Goal: Task Accomplishment & Management: Complete application form

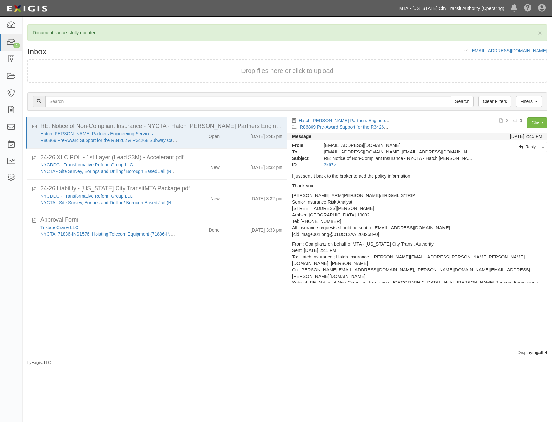
click at [472, 10] on link "MTA - [US_STATE] City Transit Authority (Operating)" at bounding box center [451, 8] width 111 height 13
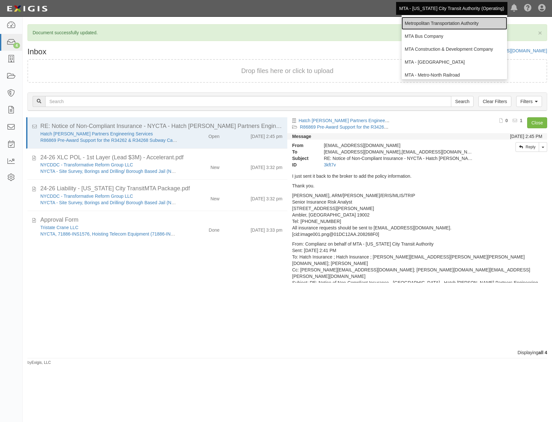
click at [449, 23] on link "Metropolitan Transportation Authority" at bounding box center [455, 23] width 106 height 13
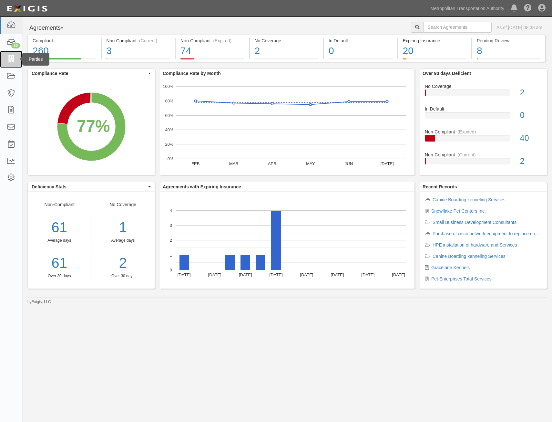
click at [8, 56] on icon at bounding box center [10, 59] width 9 height 7
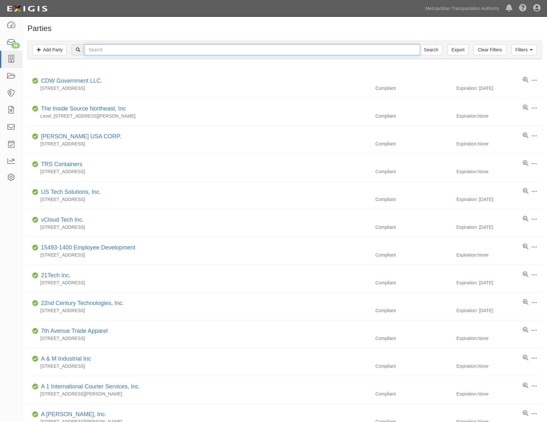
click at [271, 48] on input "text" at bounding box center [252, 49] width 336 height 11
type input "infotech"
click at [420, 44] on input "Search" at bounding box center [431, 49] width 23 height 11
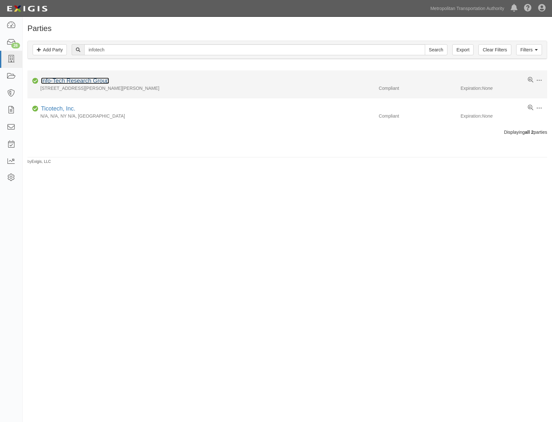
click at [103, 80] on link "Info-Tech Research Group" at bounding box center [75, 80] width 68 height 6
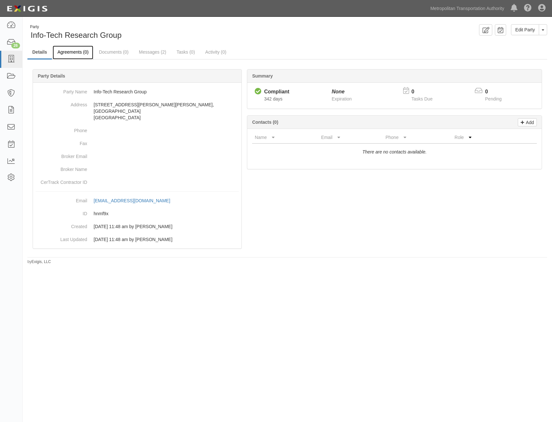
click at [77, 51] on link "Agreements (0)" at bounding box center [73, 53] width 41 height 14
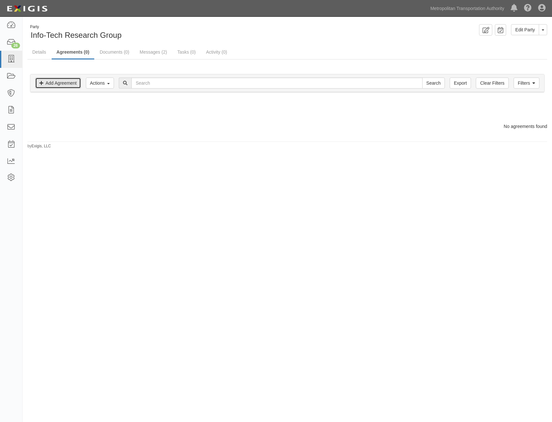
click at [58, 86] on link "Add Agreement" at bounding box center [58, 82] width 46 height 11
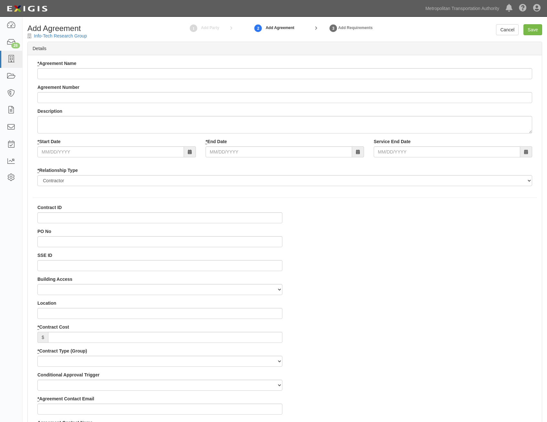
select select
click at [286, 69] on input "* Agreement Name" at bounding box center [284, 73] width 495 height 11
paste input "In Person Workshop"
type input "In Person Workshop"
click at [242, 96] on input "Agreement Number" at bounding box center [284, 97] width 495 height 11
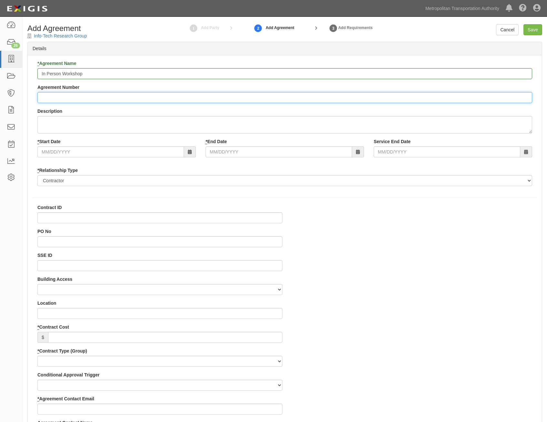
paste input "900000000004904"
type input "900000000004904"
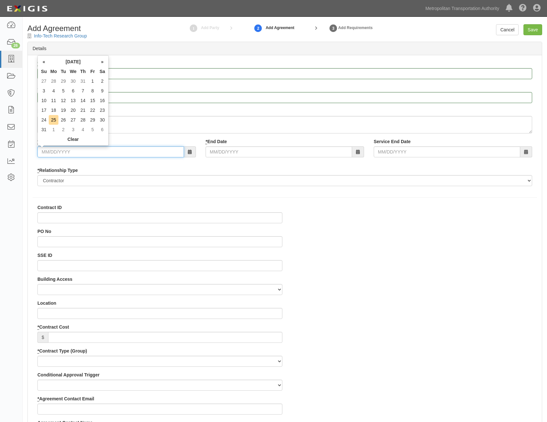
click at [143, 157] on input "* Start Date" at bounding box center [110, 151] width 147 height 11
type input "08/18/2025"
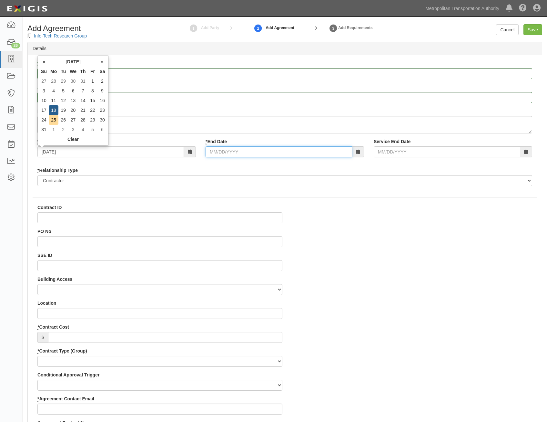
click at [279, 149] on input "* End Date" at bounding box center [279, 151] width 147 height 11
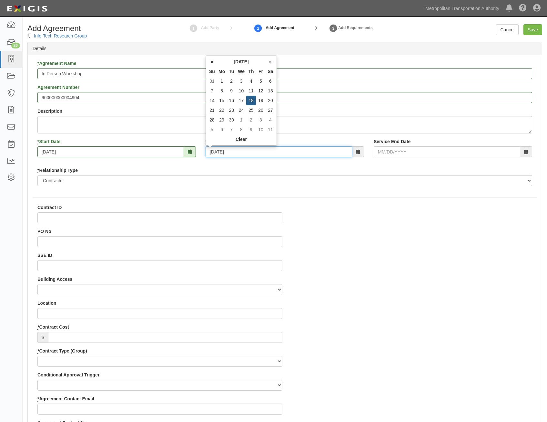
type input "09/18/2025"
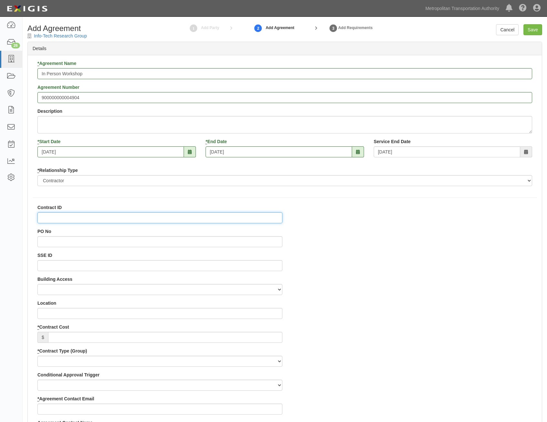
click at [258, 216] on input "Contract ID" at bounding box center [159, 217] width 245 height 11
paste input "900000000004904"
type input "900000000004904"
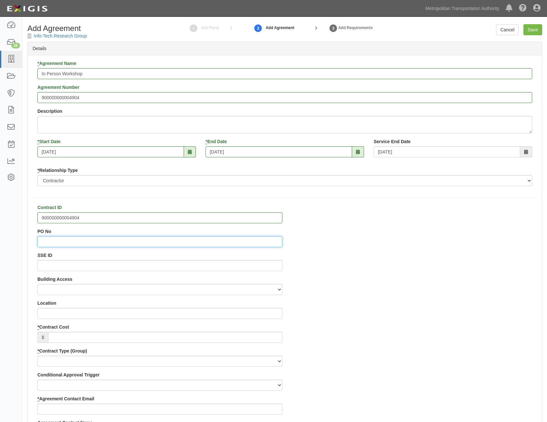
click at [260, 241] on input "PO No" at bounding box center [159, 241] width 245 height 11
paste input "9000021015"
type input "9000021015"
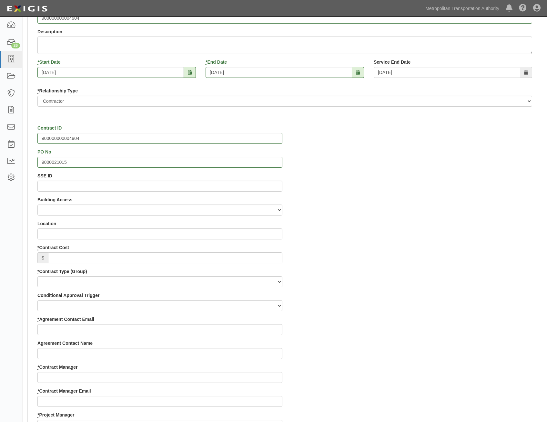
scroll to position [97, 0]
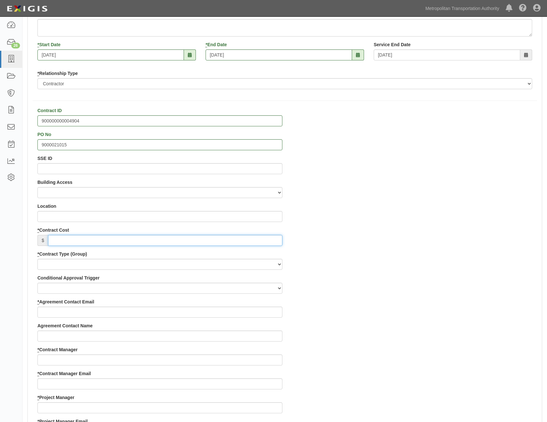
click at [232, 242] on input "* Contract Cost" at bounding box center [165, 240] width 234 height 11
type input "0"
click at [277, 267] on select "Capital Operating Not for Benefit (incls. FA, Entry Permits) Real Estate Other" at bounding box center [159, 264] width 245 height 11
select select "122"
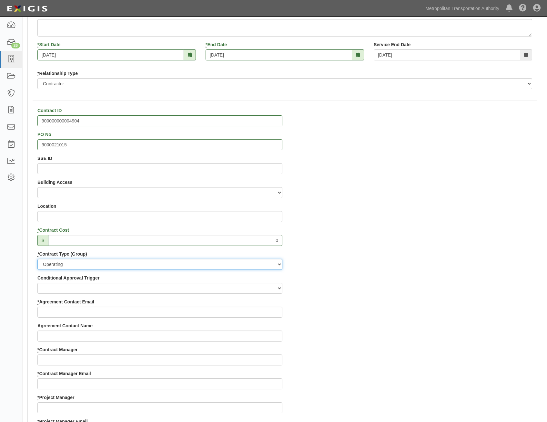
click at [37, 259] on select "Capital Operating Not for Benefit (incls. FA, Entry Permits) Real Estate Other" at bounding box center [159, 264] width 245 height 11
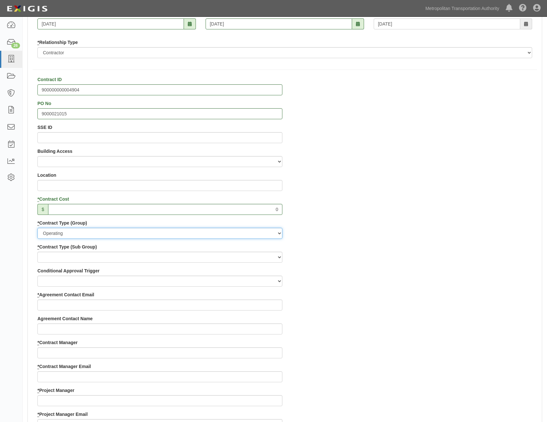
scroll to position [161, 0]
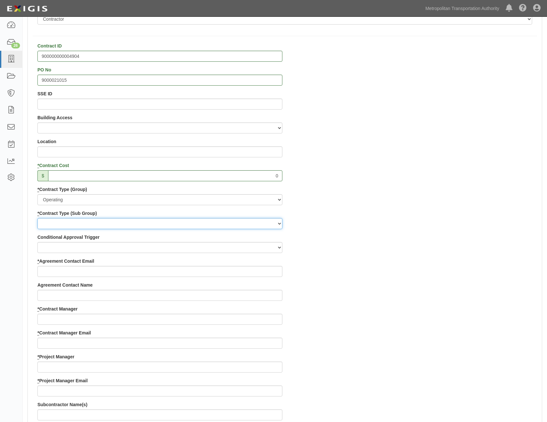
click at [271, 222] on select "Construction Loan / Test and Demo Maintenance Painting Personal Services Contra…" at bounding box center [159, 223] width 245 height 11
select select "249"
click at [37, 218] on select "Construction Loan / Test and Demo Maintenance Painting Personal Services Contra…" at bounding box center [159, 223] width 245 height 11
click at [355, 274] on div "Contract ID 900000000004904 PO No 9000021015 SSE ID Building Access 2 Broadway …" at bounding box center [285, 353] width 514 height 621
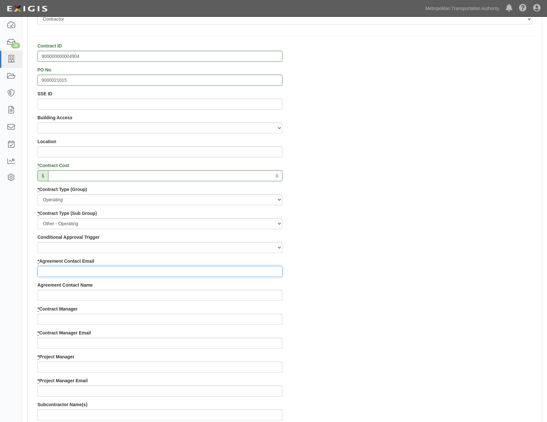
click at [262, 274] on input "* Agreement Contact Email" at bounding box center [159, 271] width 245 height 11
paste input "bholden@infotech.com"
type input "bholden@infotech.com"
click at [371, 299] on div "Contract ID 900000000004904 PO No 9000021015 SSE ID Building Access 2 Broadway …" at bounding box center [285, 353] width 514 height 621
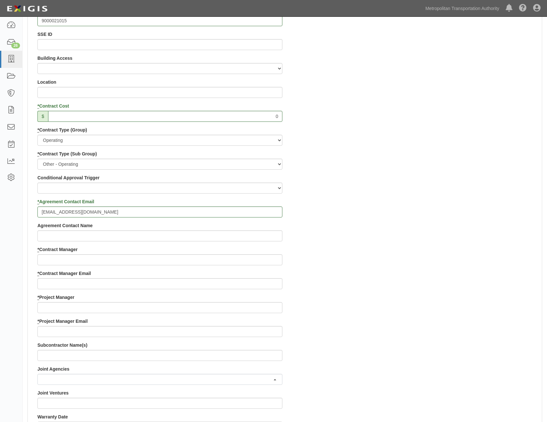
scroll to position [226, 0]
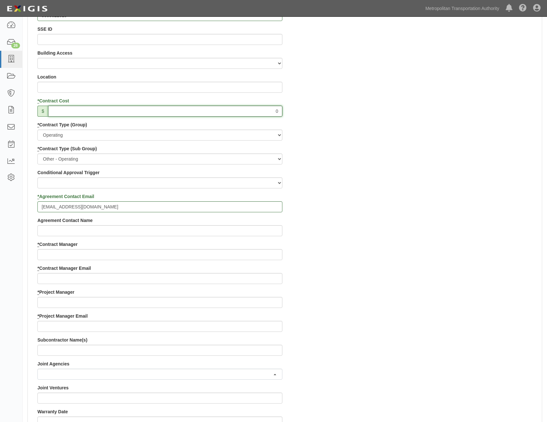
click at [273, 108] on input "0" at bounding box center [165, 111] width 234 height 11
type input "7,083"
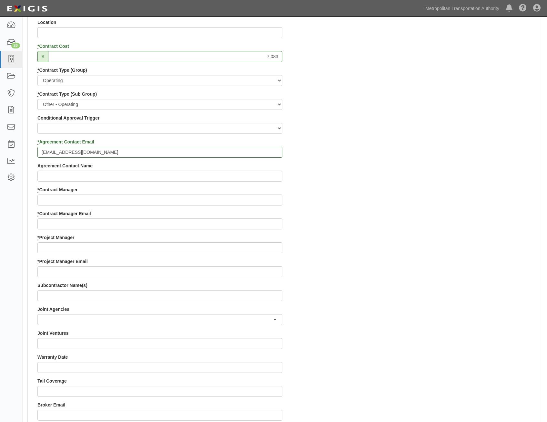
scroll to position [291, 0]
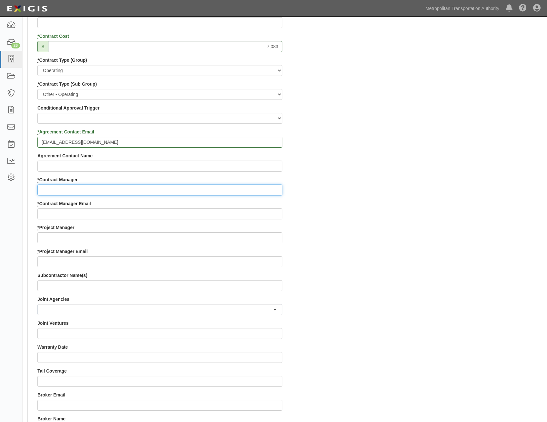
click at [210, 193] on input "* Contract Manager" at bounding box center [159, 189] width 245 height 11
paste input "Mark Davis"
type input "Mark Davis"
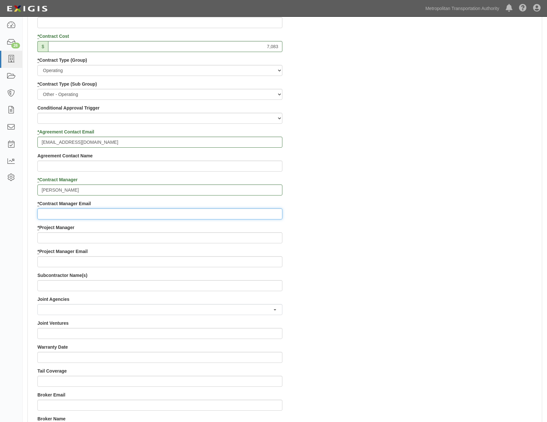
click at [270, 215] on input "* Contract Manager Email" at bounding box center [159, 213] width 245 height 11
paste input "mark.davis@mtabsc.org"
type input "mark.davis@mtabsc.org"
drag, startPoint x: 403, startPoint y: 256, endPoint x: 424, endPoint y: 248, distance: 22.0
click at [404, 256] on div "Contract ID 900000000004904 PO No 9000021015 SSE ID Building Access 2 Broadway …" at bounding box center [285, 223] width 514 height 621
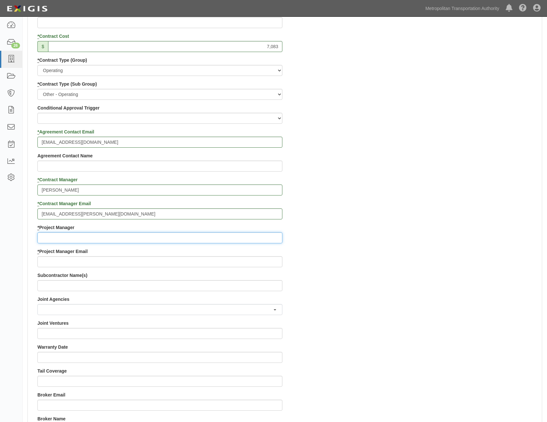
click at [255, 236] on input "* Project Manager" at bounding box center [159, 237] width 245 height 11
paste input "Doug Krainman"
type input "Doug Krainman"
drag, startPoint x: 478, startPoint y: 283, endPoint x: 548, endPoint y: 260, distance: 73.8
click at [479, 282] on div "Contract ID 900000000004904 PO No 9000021015 SSE ID Building Access 2 Broadway …" at bounding box center [285, 223] width 514 height 621
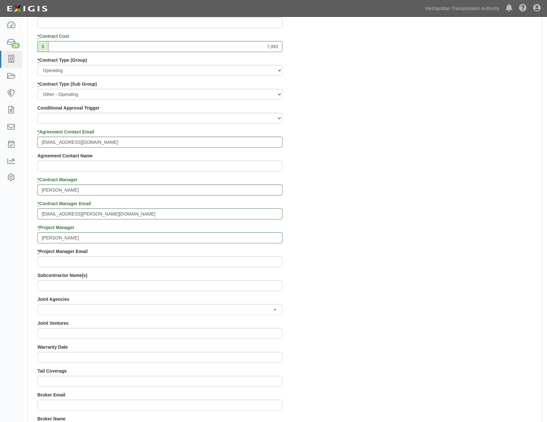
click at [259, 255] on div "* Project Manager Email" at bounding box center [159, 257] width 245 height 19
click at [258, 262] on input "* Project Manager Email" at bounding box center [159, 261] width 245 height 11
paste input "doug.krainman@mtahq.org"
type input "doug.krainman@mtahq.org"
click at [363, 289] on div "Contract ID 900000000004904 PO No 9000021015 SSE ID Building Access 2 Broadway …" at bounding box center [285, 223] width 514 height 621
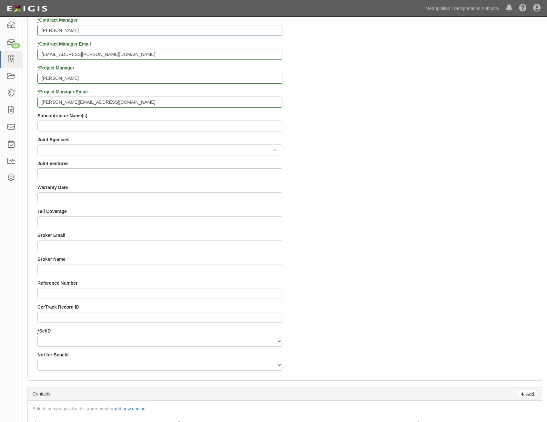
scroll to position [452, 0]
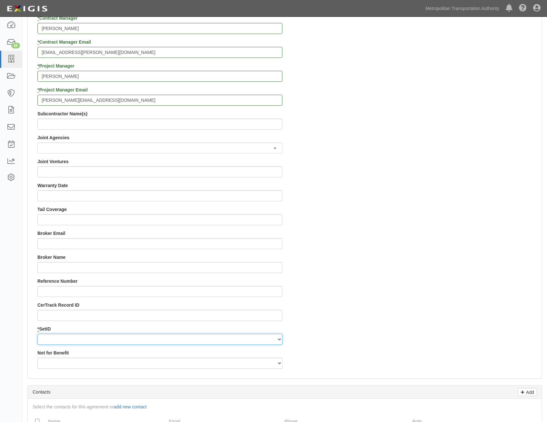
drag, startPoint x: 267, startPoint y: 339, endPoint x: 267, endPoint y: 343, distance: 4.5
click at [267, 339] on select "MTAHQ" at bounding box center [159, 338] width 245 height 11
select select "96"
click at [37, 333] on select "MTAHQ" at bounding box center [159, 338] width 245 height 11
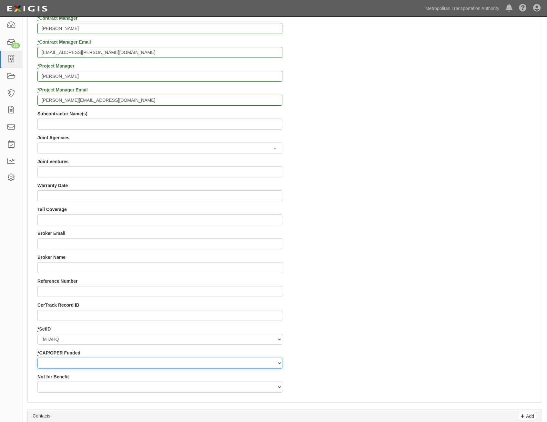
click at [262, 364] on select "Capital Operating" at bounding box center [159, 362] width 245 height 11
click at [359, 312] on div "Contract ID 900000000004904 PO No 9000021015 SSE ID Building Access 2 Broadway …" at bounding box center [285, 74] width 514 height 645
click at [267, 356] on div "* CAP/OPER Funded Capital Operating" at bounding box center [159, 358] width 245 height 19
click at [271, 366] on select "Capital Operating" at bounding box center [159, 362] width 245 height 11
select select "347"
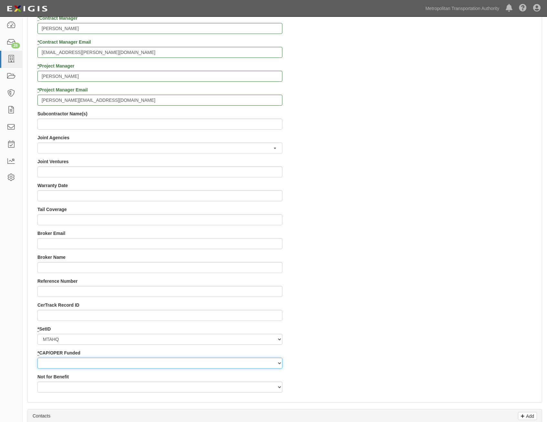
click at [37, 357] on select "Capital Operating" at bounding box center [159, 362] width 245 height 11
click at [369, 346] on div "Contract ID 900000000004904 PO No 9000021015 SSE ID Building Access 2 Broadway …" at bounding box center [285, 74] width 514 height 645
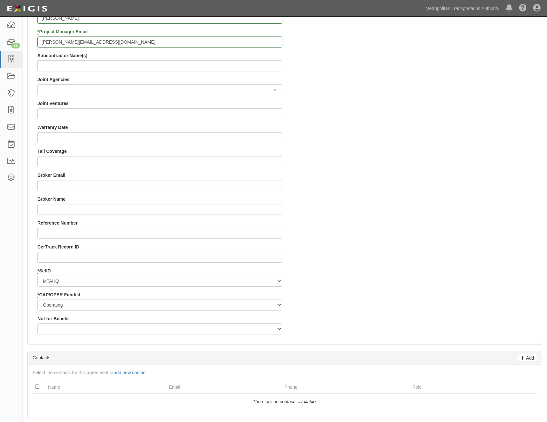
scroll to position [678, 0]
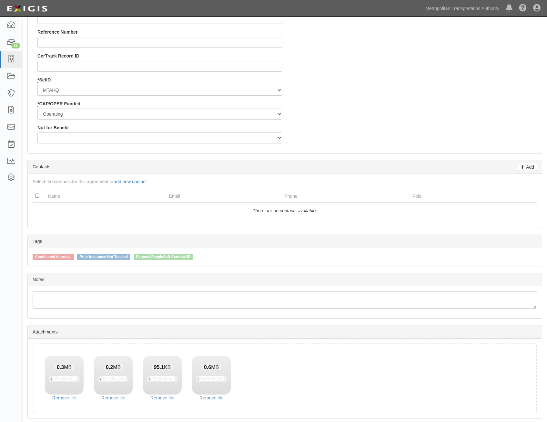
scroll to position [724, 0]
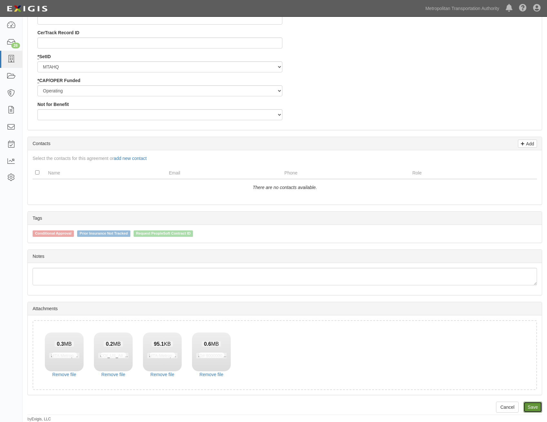
click at [533, 403] on link "Save" at bounding box center [533, 406] width 19 height 11
type input "7083"
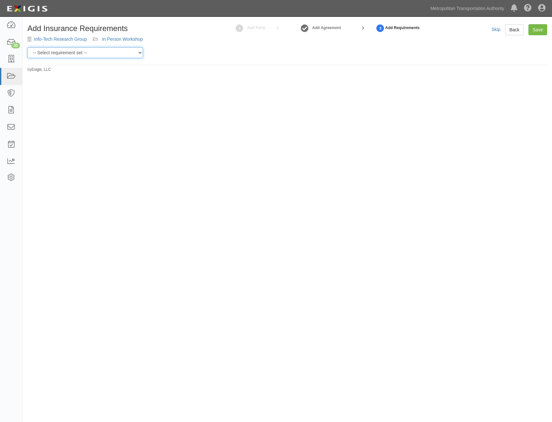
click at [93, 54] on select "-- Select requirement set -- Basic Basic Enhanced Option for Operating Agreemen…" at bounding box center [85, 52] width 116 height 11
select select "7437"
click at [27, 47] on select "-- Select requirement set -- Basic Basic Enhanced Option for Operating Agreemen…" at bounding box center [85, 52] width 116 height 11
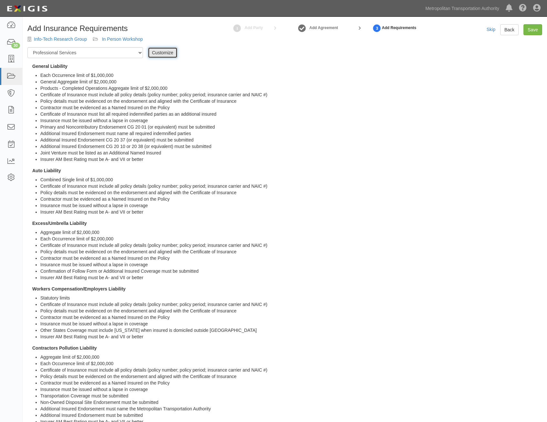
click at [166, 55] on link "Customize" at bounding box center [163, 52] width 30 height 11
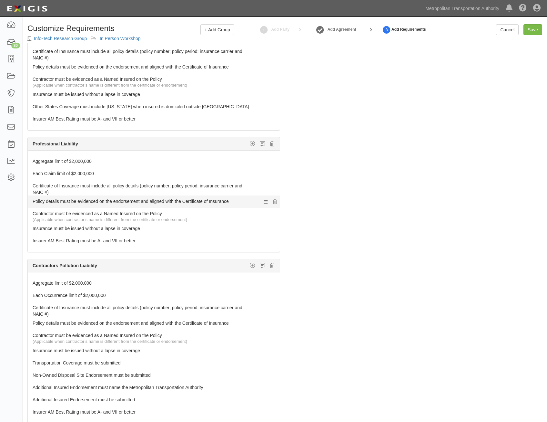
scroll to position [355, 0]
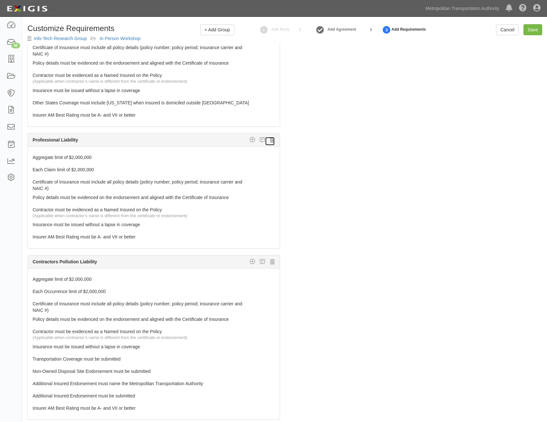
click at [270, 137] on icon at bounding box center [272, 140] width 5 height 6
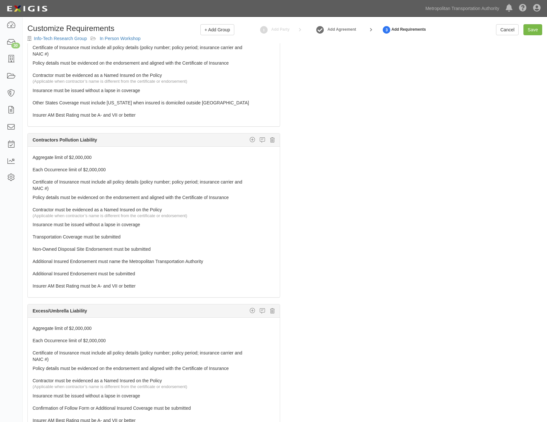
click at [270, 138] on div "Contractors Pollution Liability Custom requirement Insurer Rating Policy deduct…" at bounding box center [154, 139] width 252 height 13
click at [270, 140] on icon at bounding box center [272, 140] width 5 height 6
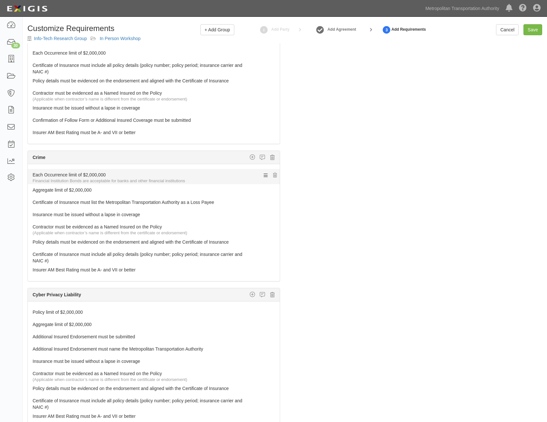
scroll to position [484, 0]
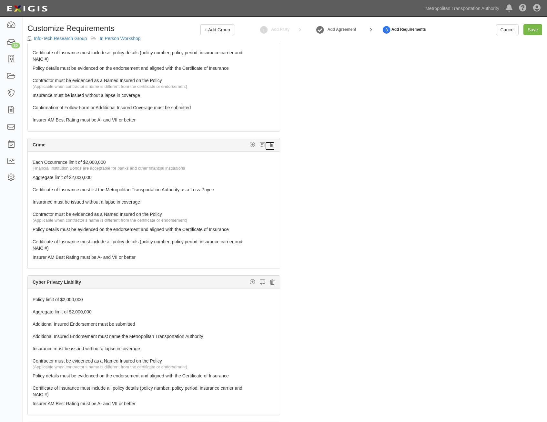
click at [270, 146] on icon at bounding box center [272, 145] width 5 height 6
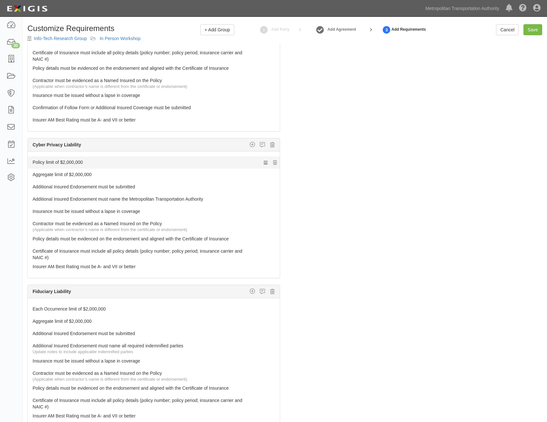
click at [235, 163] on link "Policy limit of $2,000,000" at bounding box center [142, 160] width 218 height 9
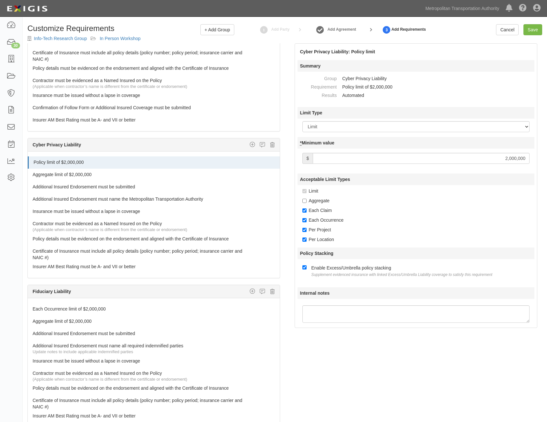
click at [512, 157] on input "2,000,000" at bounding box center [421, 158] width 217 height 11
type input "3,000,000"
click at [172, 174] on link "Aggregate limit of $2,000,000" at bounding box center [142, 172] width 218 height 9
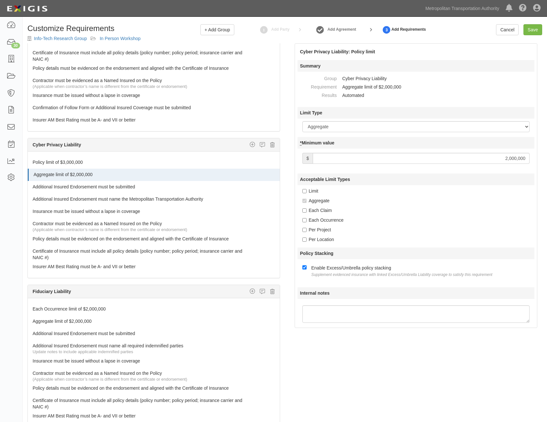
click at [513, 159] on input "2,000,000" at bounding box center [421, 158] width 217 height 11
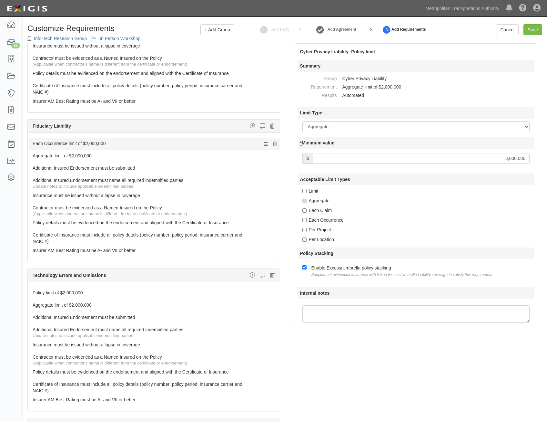
scroll to position [613, 0]
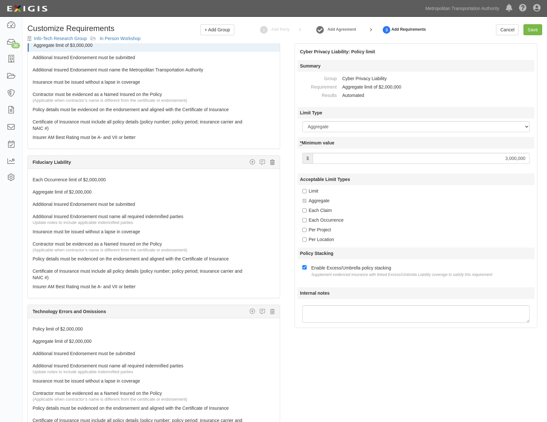
type input "3,000,000"
click at [270, 163] on icon at bounding box center [272, 162] width 5 height 6
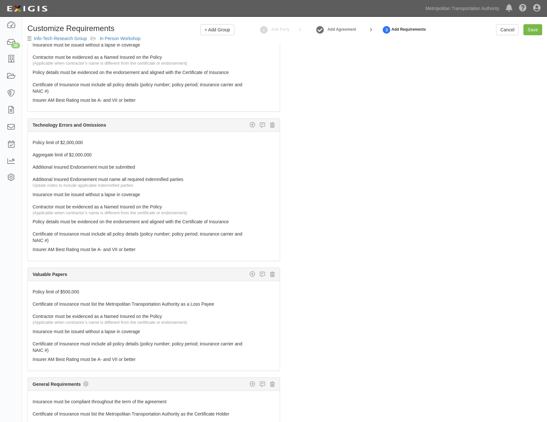
scroll to position [41, 0]
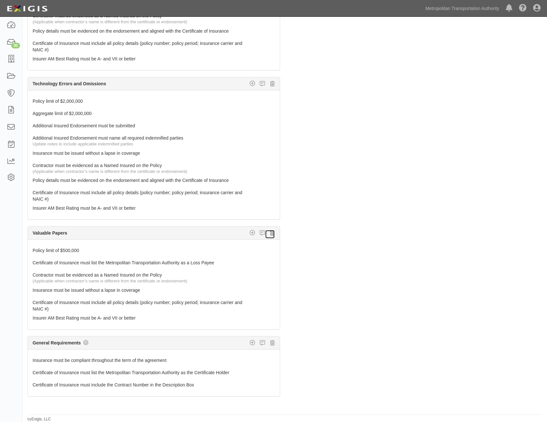
click at [270, 233] on icon at bounding box center [272, 233] width 5 height 6
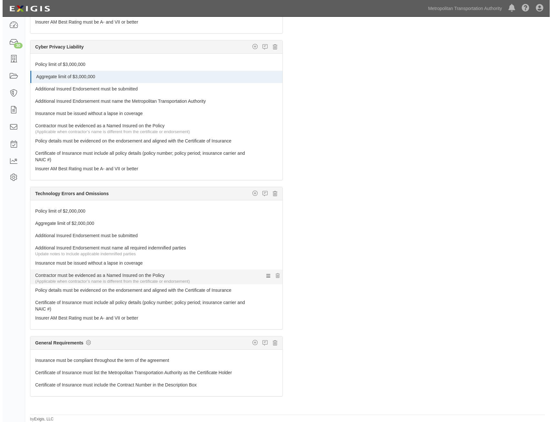
scroll to position [541, 0]
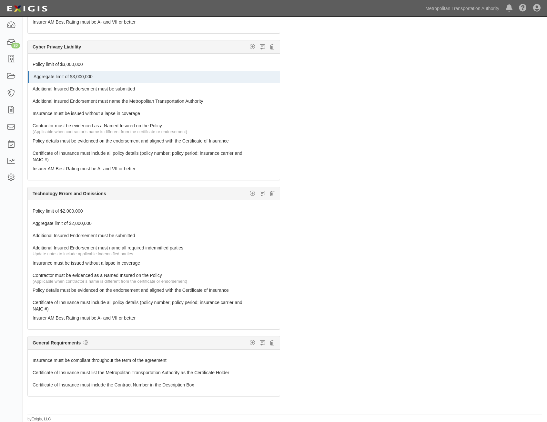
click at [89, 342] on div "General Requirements Custom requirement Insurer Rating Policy deductible or Sel…" at bounding box center [154, 342] width 252 height 13
click at [88, 342] on icon at bounding box center [85, 342] width 5 height 6
checkbox input "true"
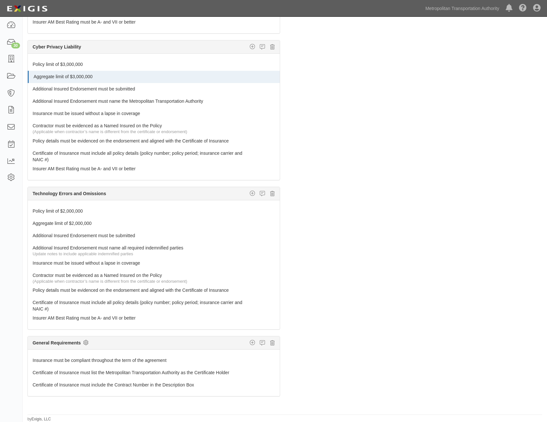
checkbox input "true"
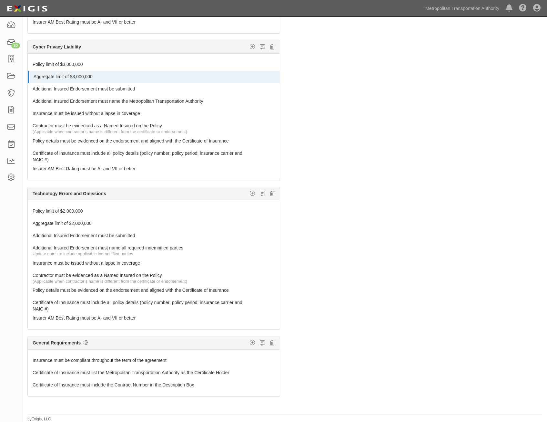
checkbox input "true"
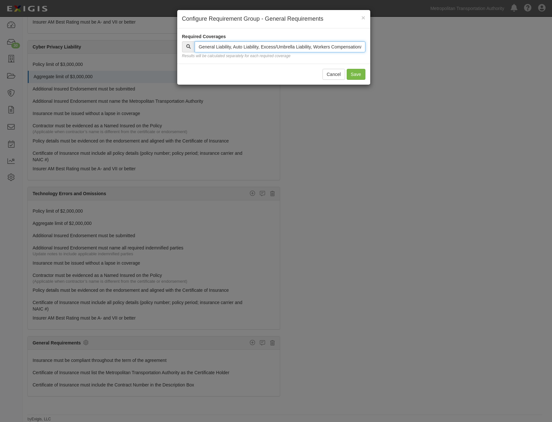
click at [326, 46] on input "text" at bounding box center [280, 46] width 171 height 11
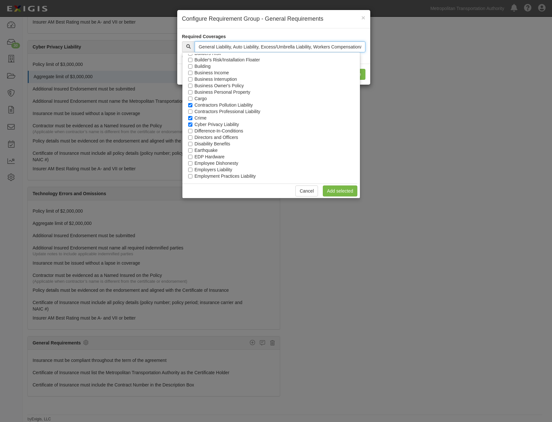
scroll to position [65, 0]
click at [241, 104] on label "Contractors Pollution Liability" at bounding box center [224, 102] width 58 height 6
click at [192, 104] on input "Contractors Pollution Liability" at bounding box center [190, 102] width 4 height 4
checkbox input "false"
click at [204, 116] on label "Crime" at bounding box center [201, 115] width 12 height 6
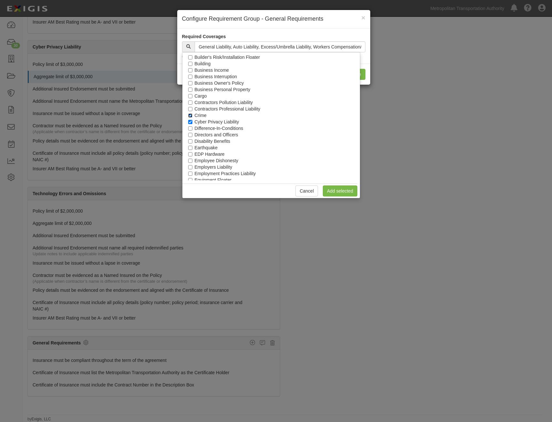
click at [192, 116] on input "Crime" at bounding box center [190, 115] width 4 height 4
checkbox input "false"
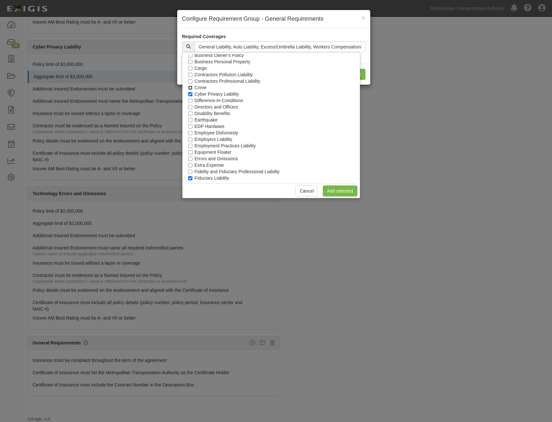
scroll to position [129, 0]
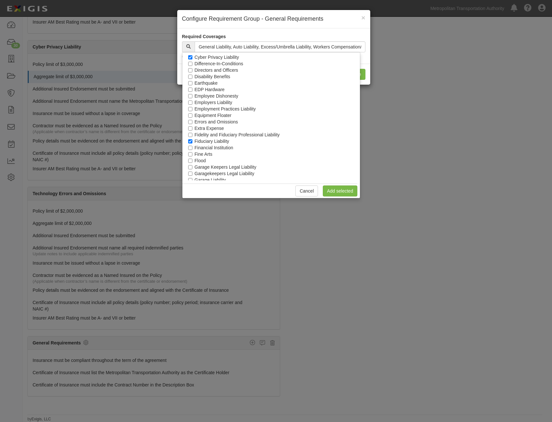
click at [219, 142] on label "Fiduciary Liability" at bounding box center [212, 141] width 35 height 6
click at [192, 142] on input "Fiduciary Liability" at bounding box center [190, 141] width 4 height 4
checkbox input "false"
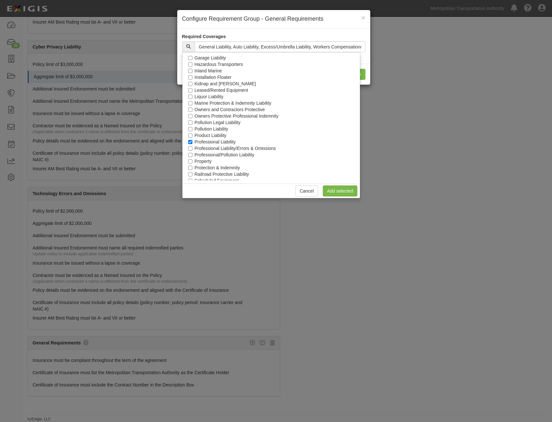
scroll to position [258, 0]
click at [219, 136] on label "Professional Liability" at bounding box center [215, 134] width 41 height 6
click at [192, 136] on input "Professional Liability" at bounding box center [190, 135] width 4 height 4
checkbox input "false"
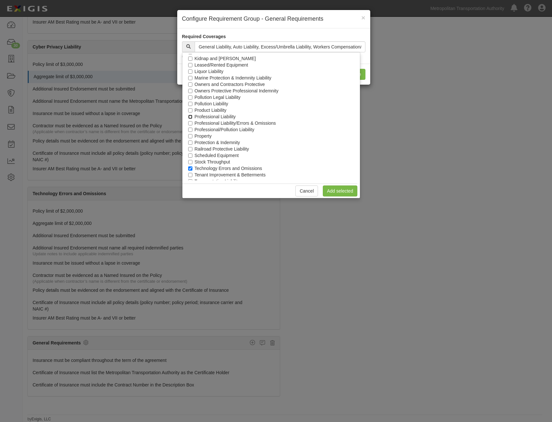
scroll to position [293, 0]
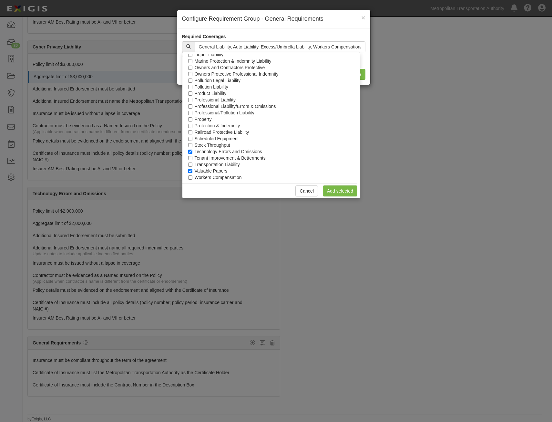
click at [221, 172] on label "Valuable Papers" at bounding box center [211, 171] width 33 height 6
click at [192, 172] on input "Valuable Papers" at bounding box center [190, 171] width 4 height 4
checkbox input "false"
click at [346, 191] on link "Add selected" at bounding box center [340, 190] width 35 height 11
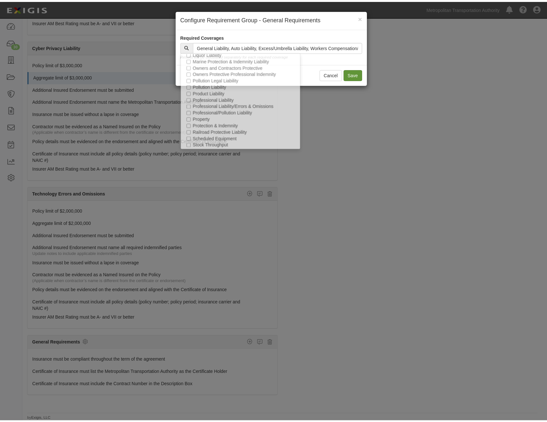
scroll to position [661, 0]
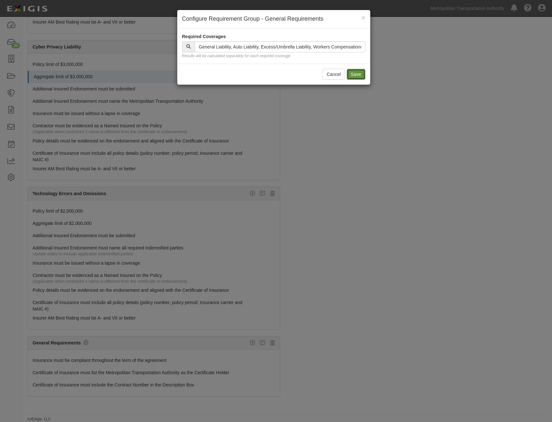
click at [364, 77] on button "Save" at bounding box center [356, 74] width 19 height 11
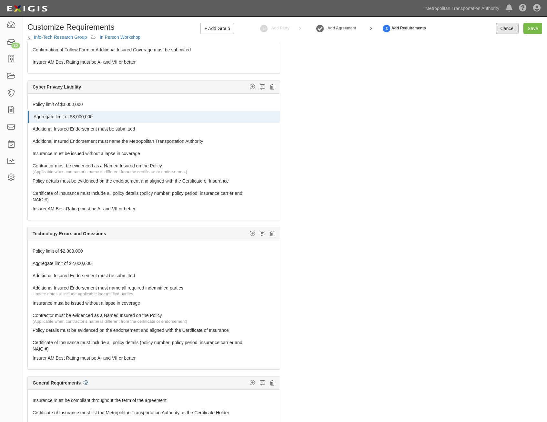
scroll to position [0, 0]
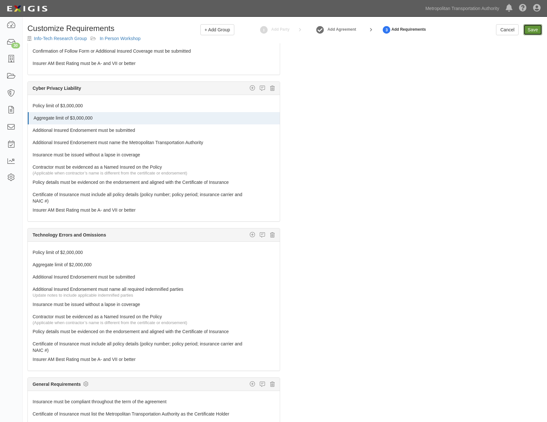
click at [536, 30] on input "Save" at bounding box center [533, 29] width 19 height 11
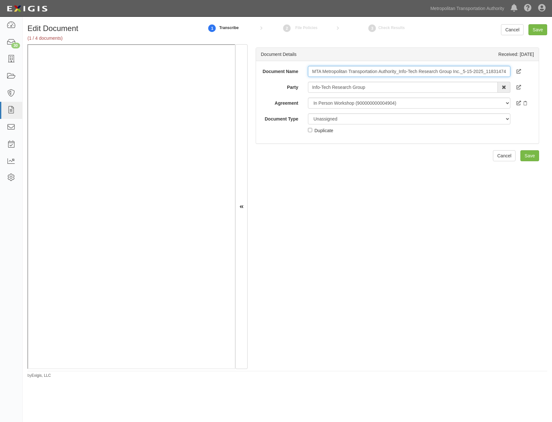
click at [457, 73] on input "MTA Metropolitan Transportation Authority_Info-Tech Research Group Inc._5-15-20…" at bounding box center [409, 71] width 202 height 11
click at [427, 75] on input "MTA Metropolitan Transportation Authority_Info-Tech Research Group Inc._5-15-20…" at bounding box center [409, 71] width 202 height 11
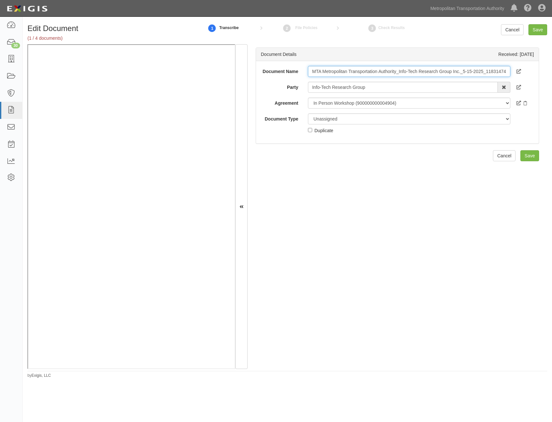
click at [427, 75] on input "MTA Metropolitan Transportation Authority_Info-Tech Research Group Inc._5-15-20…" at bounding box center [409, 71] width 202 height 11
type input "COI with AIE"
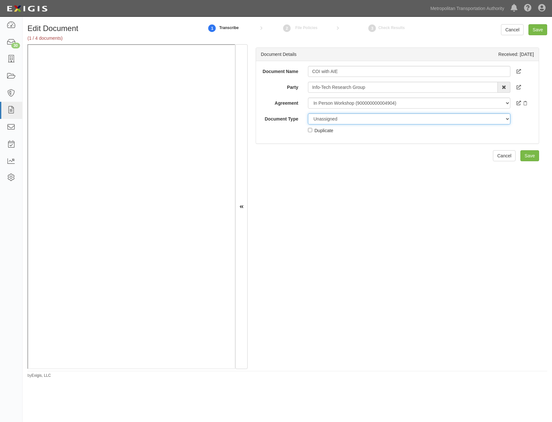
click at [407, 118] on select "Unassigned Binder Cancellation Notice Certificate Contract Endorsement Insuranc…" at bounding box center [409, 118] width 202 height 11
select select "CertificateDetail"
click at [308, 113] on select "Unassigned Binder Cancellation Notice Certificate Contract Endorsement Insuranc…" at bounding box center [409, 118] width 202 height 11
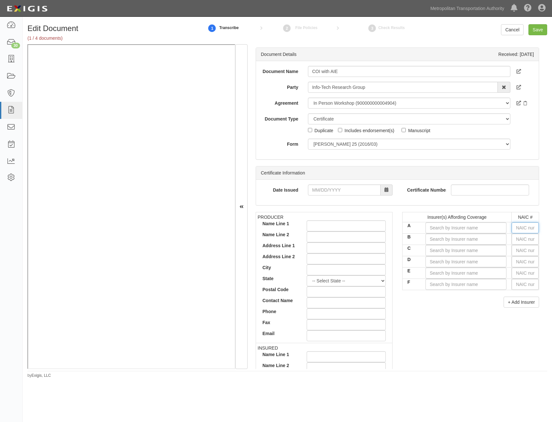
click at [528, 229] on input "text" at bounding box center [525, 227] width 27 height 11
type input "25232"
type input "2"
type input "20796"
type input "20"
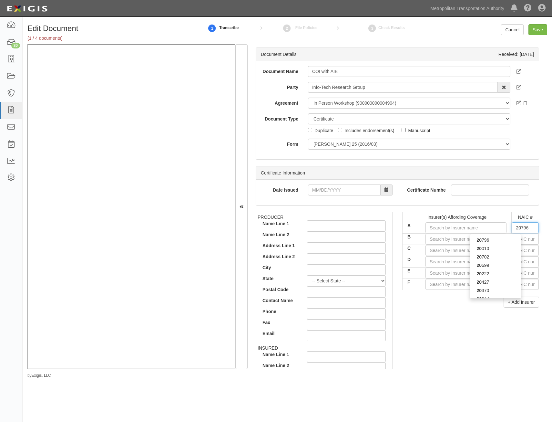
type input "20427"
type input "204"
type input "20443"
type input "2044"
type input "20443"
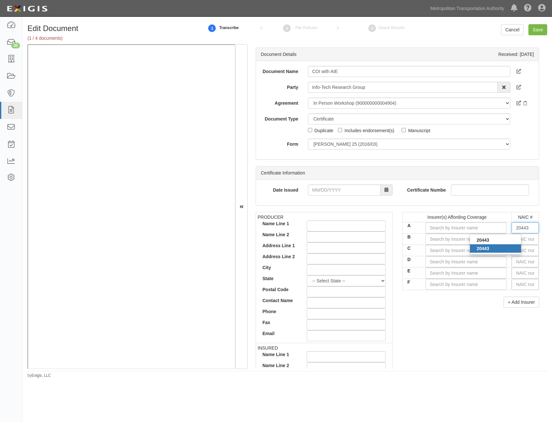
click at [510, 249] on div "20443" at bounding box center [495, 248] width 51 height 8
type input "Continental Casualty Company (A XV Rating)"
type input "20443"
click at [525, 240] on input "text" at bounding box center [525, 238] width 27 height 11
type input "36404"
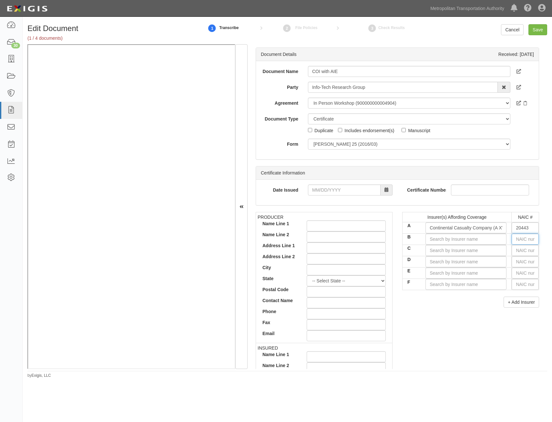
type input "3"
type input "35173"
type input "35"
type input "35289"
type input "3528"
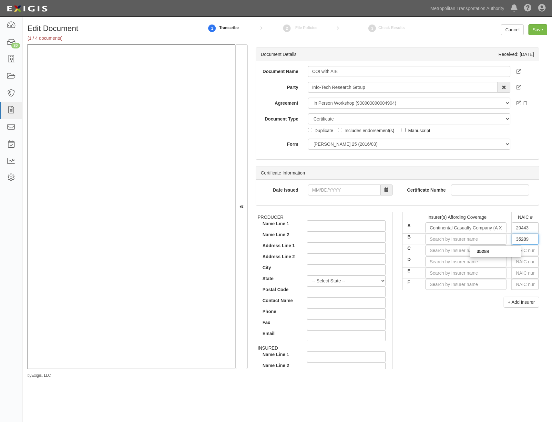
type input "35289"
click at [477, 251] on strong "35289" at bounding box center [482, 251] width 13 height 5
type input "Continental Insurance Company (A XV Rating)"
type input "35289"
click at [464, 316] on div "PRODUCER Name Line 1 Name Line 2 Address Line 1 Address Line 2 City State -- Se…" at bounding box center [397, 324] width 293 height 224
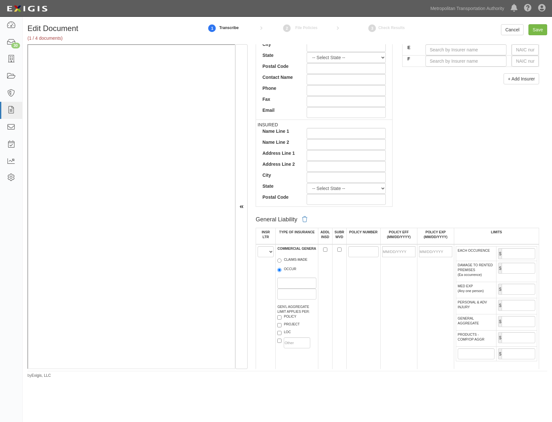
scroll to position [291, 0]
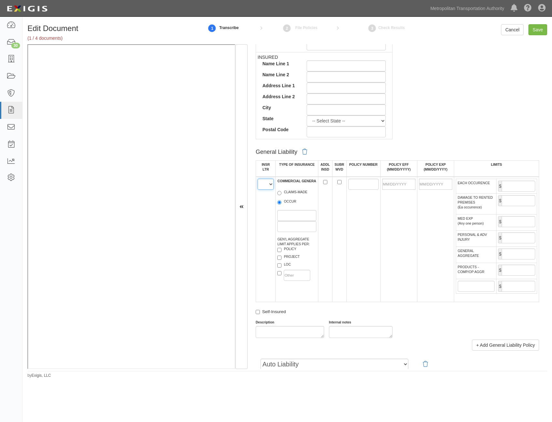
drag, startPoint x: 271, startPoint y: 186, endPoint x: 271, endPoint y: 190, distance: 3.9
click at [271, 186] on select "A B C D E F" at bounding box center [266, 184] width 16 height 11
select select "B"
click at [258, 179] on select "A B C D E F" at bounding box center [266, 184] width 16 height 11
click at [286, 202] on label "OCCUR" at bounding box center [286, 202] width 19 height 6
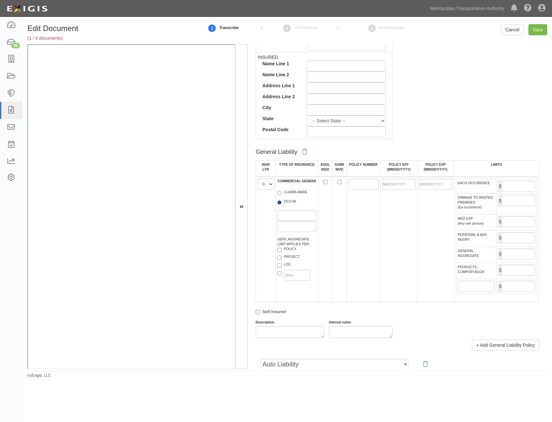
click at [281, 202] on input "OCCUR" at bounding box center [279, 202] width 4 height 4
radio input "true"
click at [291, 257] on label "PROJECT" at bounding box center [288, 257] width 22 height 6
click at [281, 257] on input "PROJECT" at bounding box center [279, 257] width 4 height 4
checkbox input "true"
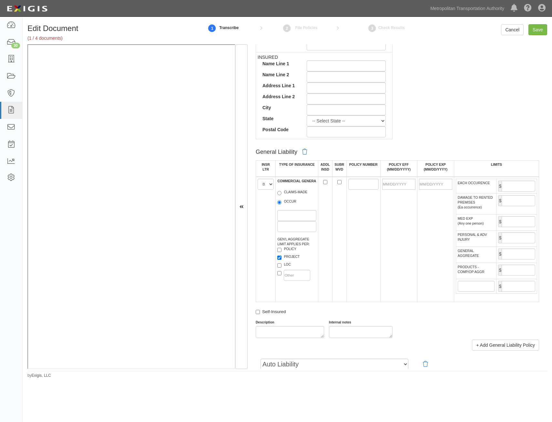
click at [290, 266] on label "LOC" at bounding box center [284, 265] width 14 height 6
click at [281, 266] on input "LOC" at bounding box center [279, 265] width 4 height 4
checkbox input "true"
click at [324, 183] on input "ADDL INSD" at bounding box center [325, 182] width 4 height 4
checkbox input "true"
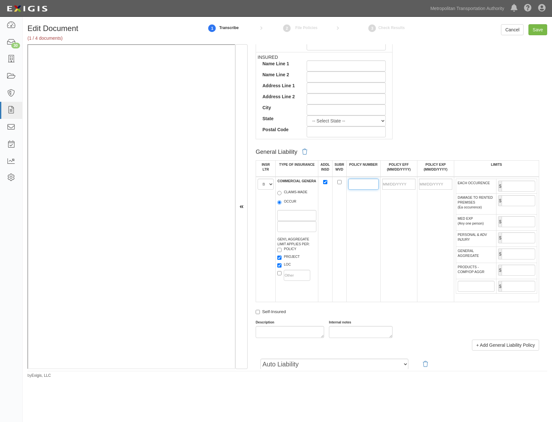
drag, startPoint x: 351, startPoint y: 186, endPoint x: 352, endPoint y: 183, distance: 3.7
click at [351, 186] on input "POLICY NUMBER" at bounding box center [363, 184] width 30 height 11
paste input "7039551177"
type input "7039551177"
drag, startPoint x: 404, startPoint y: 183, endPoint x: 402, endPoint y: 187, distance: 3.6
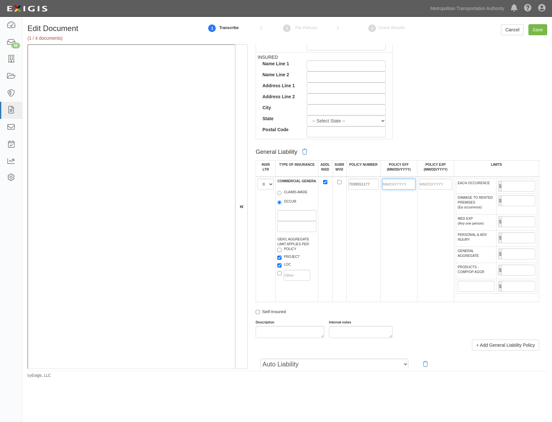
click at [404, 183] on input "POLICY EFF (MM/DD/YYYY)" at bounding box center [398, 184] width 33 height 11
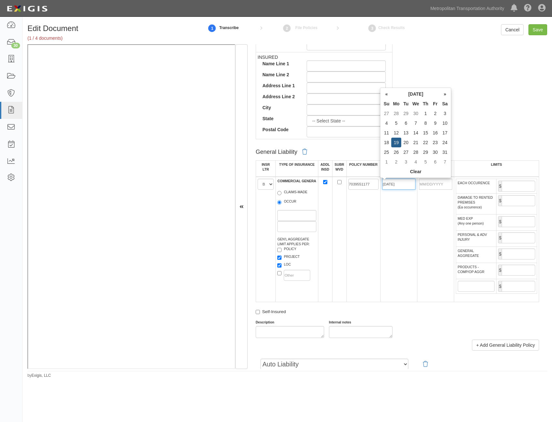
type input "05/19/2025"
type input "05/19/2026"
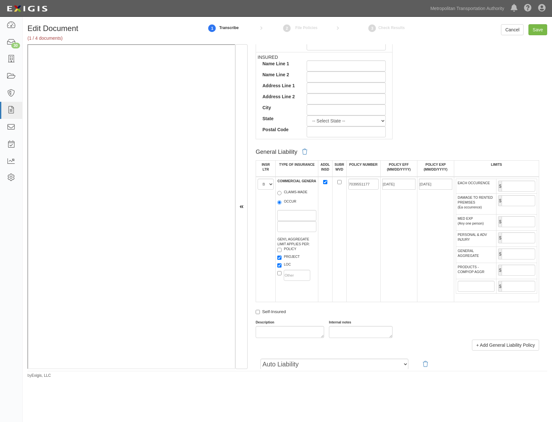
click at [387, 235] on td "05/19/2025" at bounding box center [398, 239] width 37 height 125
click at [529, 189] on input "EACH OCCURENCE" at bounding box center [519, 185] width 34 height 11
type input "1,000,000"
click at [505, 252] on input "GENERAL AGGREGATE" at bounding box center [519, 253] width 34 height 11
type input "2,000,000"
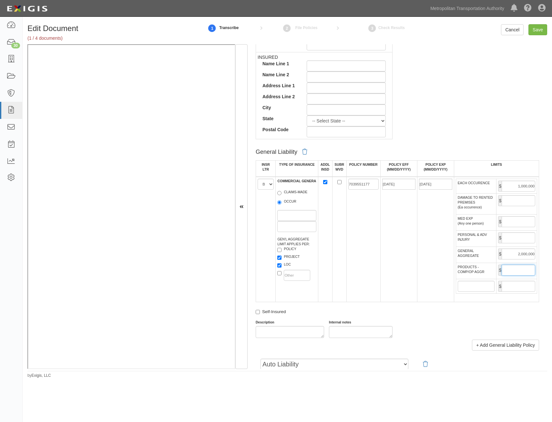
click at [516, 265] on input "PRODUCTS - COMP/OP AGGR" at bounding box center [519, 269] width 34 height 11
type input "2,000,000"
drag, startPoint x: 401, startPoint y: 285, endPoint x: 402, endPoint y: 266, distance: 18.8
click at [401, 284] on td "05/19/2025" at bounding box center [398, 239] width 37 height 125
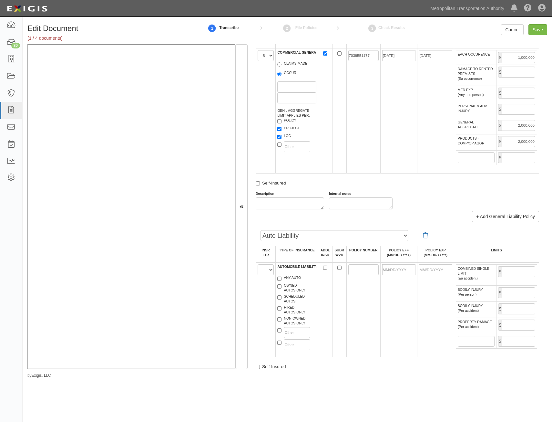
scroll to position [420, 0]
click at [267, 271] on select "A B C D E F" at bounding box center [266, 268] width 16 height 11
select select "A"
click at [258, 263] on select "A B C D E F" at bounding box center [266, 268] width 16 height 11
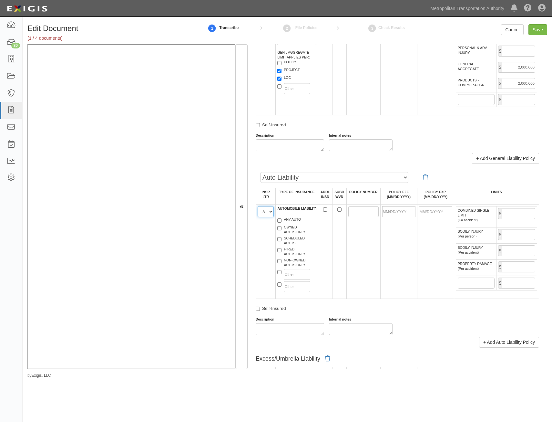
scroll to position [484, 0]
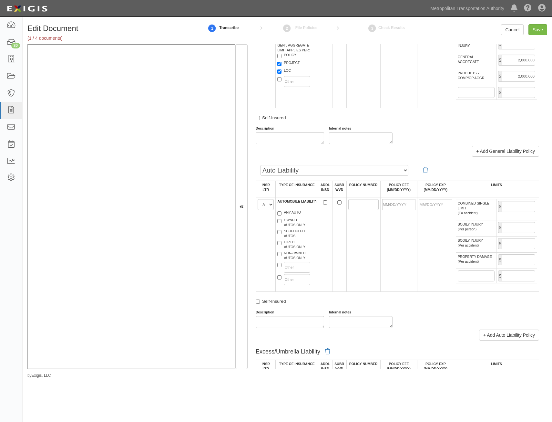
click at [289, 240] on label "HIRED AUTOS ONLY" at bounding box center [291, 245] width 28 height 10
click at [281, 241] on input "HIRED AUTOS ONLY" at bounding box center [279, 243] width 4 height 4
checkbox input "true"
click at [291, 251] on label "NON-OWNED AUTOS ONLY" at bounding box center [291, 255] width 28 height 10
click at [281, 252] on input "NON-OWNED AUTOS ONLY" at bounding box center [279, 254] width 4 height 4
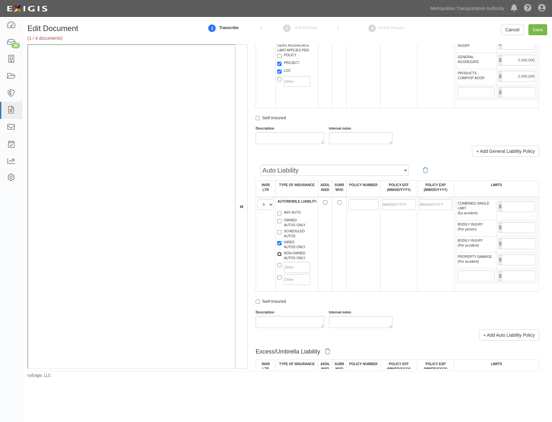
checkbox input "true"
click at [361, 201] on input "POLICY NUMBER" at bounding box center [363, 204] width 30 height 11
paste input "7039551180"
type input "7039551180"
click at [408, 203] on input "POLICY EFF (MM/DD/YYYY)" at bounding box center [398, 204] width 33 height 11
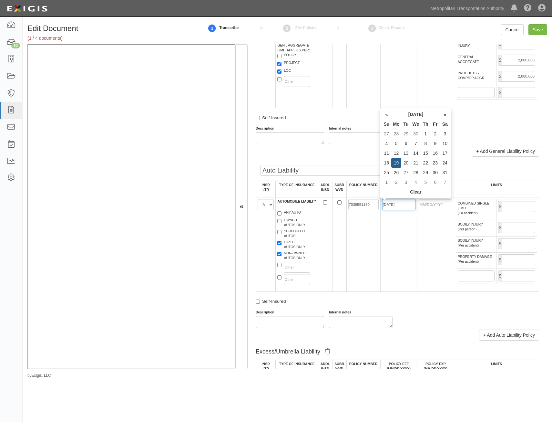
type input "05/19/2025"
type input "05/19/2026"
click at [381, 250] on td "05/19/2025" at bounding box center [398, 244] width 37 height 95
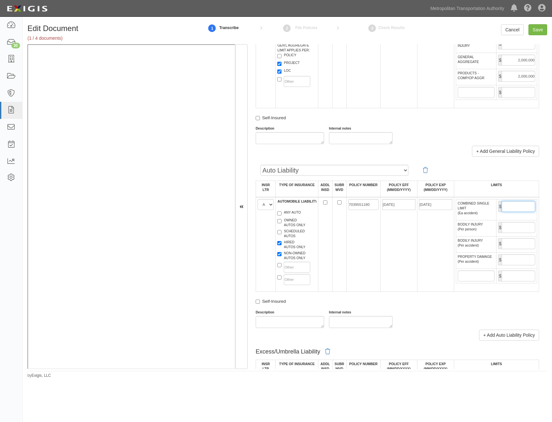
click at [518, 210] on input "COMBINED SINGLE LIMIT (Ea accident)" at bounding box center [519, 206] width 34 height 11
type input "1,000,000"
click at [397, 251] on td "05/19/2025" at bounding box center [398, 244] width 37 height 95
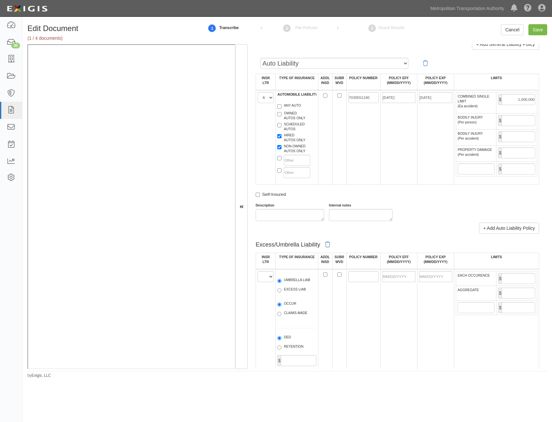
scroll to position [613, 0]
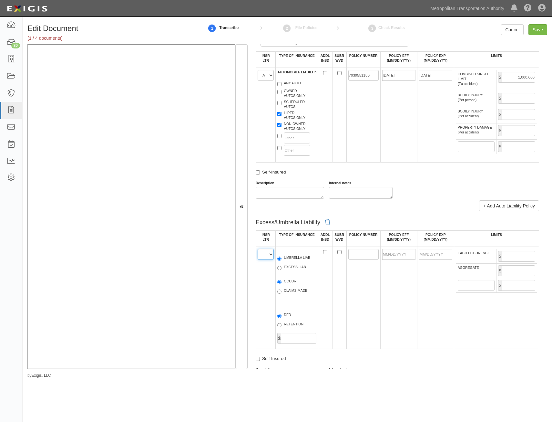
drag, startPoint x: 265, startPoint y: 252, endPoint x: 263, endPoint y: 260, distance: 7.3
click at [265, 252] on select "A B C D E F" at bounding box center [266, 254] width 16 height 11
select select "B"
click at [258, 249] on select "A B C D E F" at bounding box center [266, 254] width 16 height 11
click at [293, 258] on label "UMBRELLA LIAB" at bounding box center [293, 258] width 33 height 6
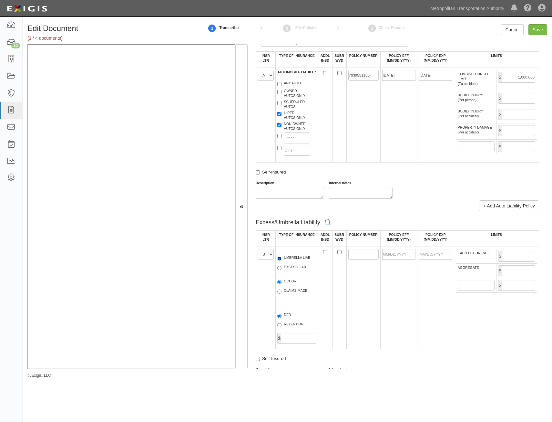
click at [281, 258] on input "UMBRELLA LIAB" at bounding box center [279, 258] width 4 height 4
radio input "true"
click at [292, 280] on label "OCCUR" at bounding box center [286, 282] width 19 height 6
click at [281, 280] on input "OCCUR" at bounding box center [279, 282] width 4 height 4
radio input "true"
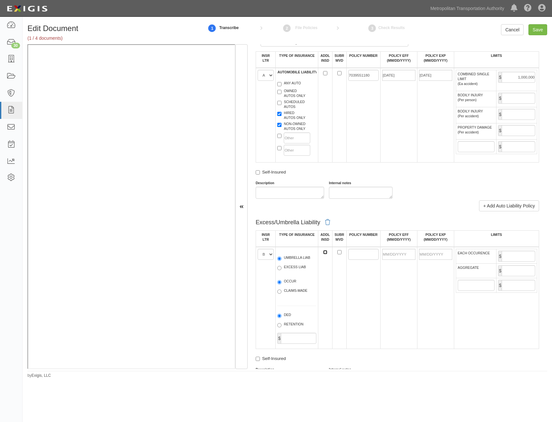
click at [325, 253] on input "ADDL INSD" at bounding box center [325, 252] width 4 height 4
checkbox input "true"
click at [358, 253] on input "POLICY NUMBER" at bounding box center [363, 254] width 30 height 11
paste input "7039551194"
type input "7039551194"
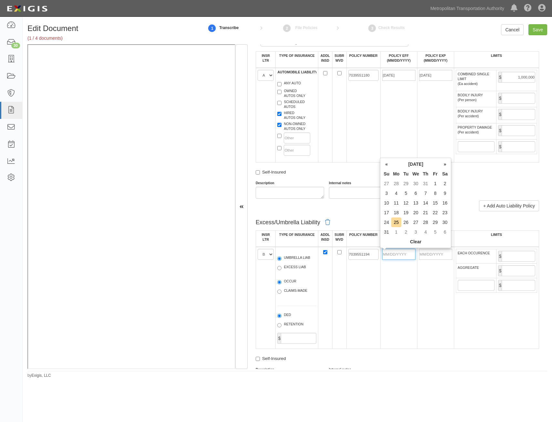
click at [407, 255] on input "POLICY EFF (MM/DD/YYYY)" at bounding box center [398, 254] width 33 height 11
type input "05/19/2025"
type input "05/19/2026"
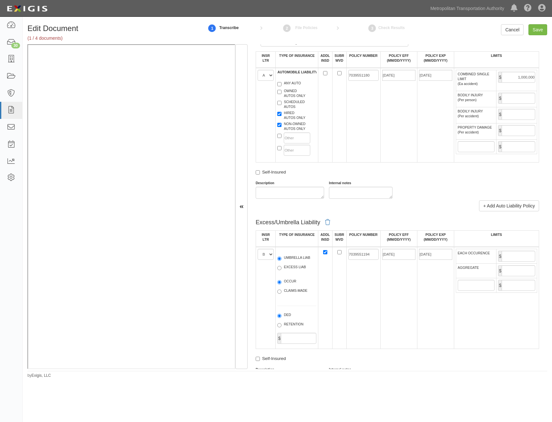
click at [372, 303] on td "7039551194" at bounding box center [363, 298] width 34 height 102
click at [523, 255] on input "EACH OCCURENCE" at bounding box center [519, 255] width 34 height 11
type input "4,000,000"
click at [516, 268] on input "AGGREGATE" at bounding box center [519, 270] width 34 height 11
type input "4,000,000"
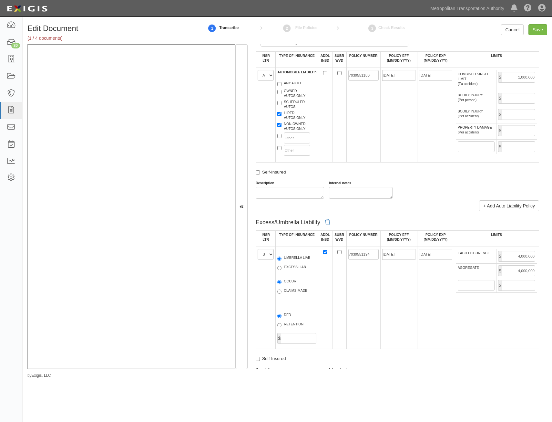
click at [406, 319] on td "05/19/2025" at bounding box center [398, 298] width 37 height 102
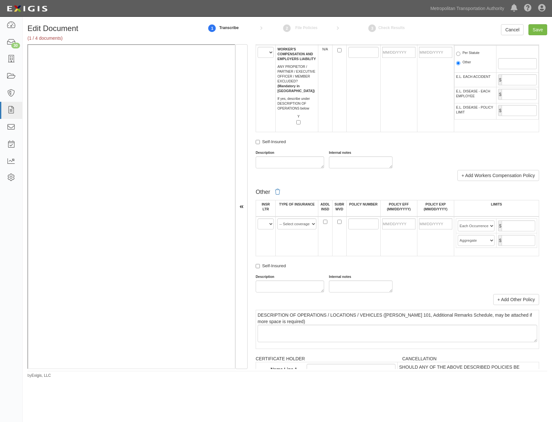
scroll to position [1033, 0]
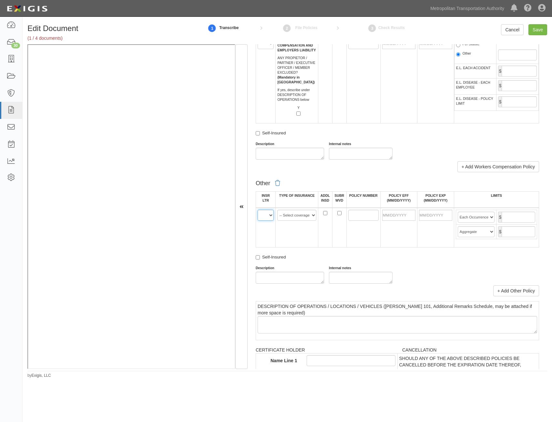
drag, startPoint x: 264, startPoint y: 213, endPoint x: 265, endPoint y: 219, distance: 6.2
click at [264, 213] on select "A B C D E F" at bounding box center [266, 214] width 16 height 11
select select "A"
click at [258, 209] on select "A B C D E F" at bounding box center [266, 214] width 16 height 11
click at [301, 215] on select "-- Select coverage line -- Asbestos Abatement Auto Physical Damage Aviation Lia…" at bounding box center [296, 214] width 39 height 11
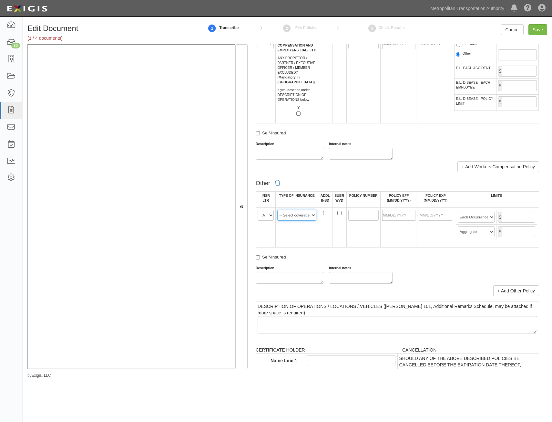
select select "152"
click at [277, 209] on select "-- Select coverage line -- Asbestos Abatement Auto Physical Damage Aviation Lia…" at bounding box center [296, 214] width 39 height 11
click at [497, 286] on link "+ Add Other Policy" at bounding box center [516, 290] width 46 height 11
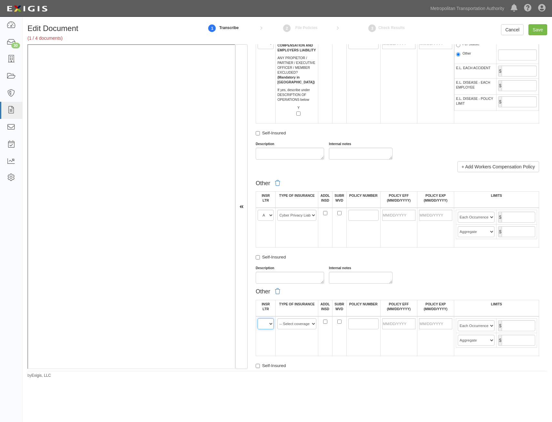
click at [265, 323] on select "A B C D E F" at bounding box center [266, 323] width 16 height 11
select select "A"
click at [258, 318] on select "A B C D E F" at bounding box center [266, 323] width 16 height 11
click at [301, 324] on select "-- Select coverage line -- Asbestos Abatement Auto Physical Damage Aviation Lia…" at bounding box center [296, 323] width 39 height 11
select select "91"
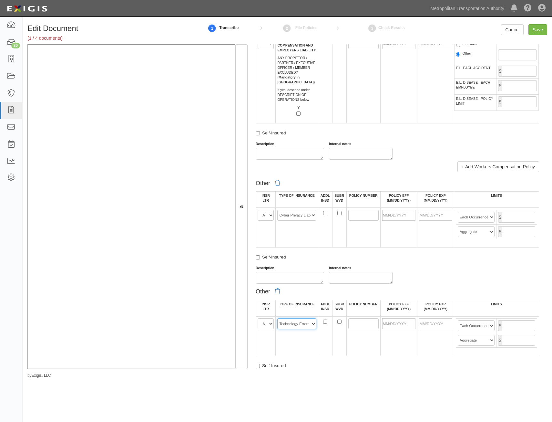
click at [277, 318] on select "-- Select coverage line -- Asbestos Abatement Auto Physical Damage Aviation Lia…" at bounding box center [296, 323] width 39 height 11
click at [434, 285] on div "Other" at bounding box center [397, 290] width 293 height 10
click at [355, 214] on input "POLICY NUMBER" at bounding box center [363, 214] width 30 height 11
paste input "7039561580"
type input "7039561580"
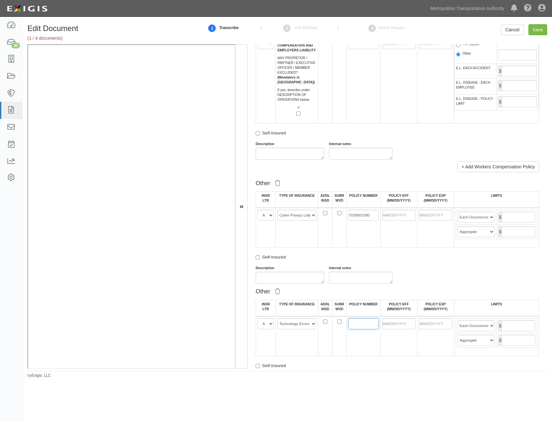
click at [354, 320] on input "POLICY NUMBER" at bounding box center [363, 323] width 30 height 11
paste input "7039561580"
type input "7039561580"
drag, startPoint x: 404, startPoint y: 216, endPoint x: 388, endPoint y: 238, distance: 27.4
click at [404, 216] on input "POLICY EFF (MM/DD/YYYY)" at bounding box center [398, 214] width 33 height 11
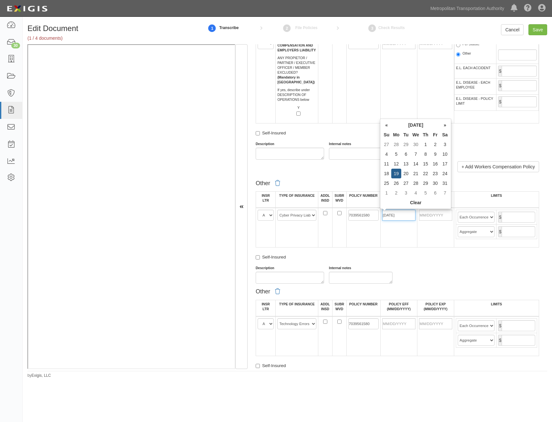
type input "05/19/2025"
type input "05/19/2026"
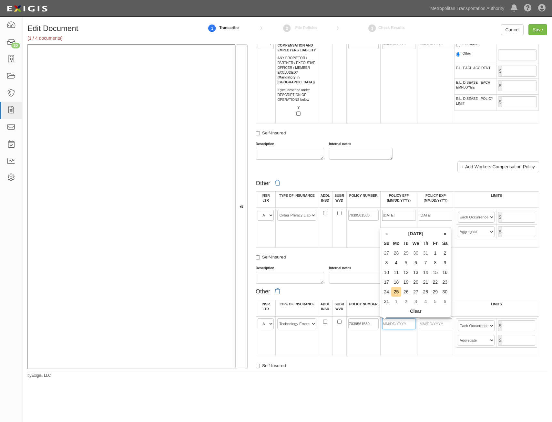
click at [403, 326] on input "POLICY EFF (MM/DD/YYYY)" at bounding box center [398, 323] width 33 height 11
type input "05/19/2025"
type input "05/19/2026"
click at [519, 272] on div "Description Internal notes" at bounding box center [397, 274] width 293 height 18
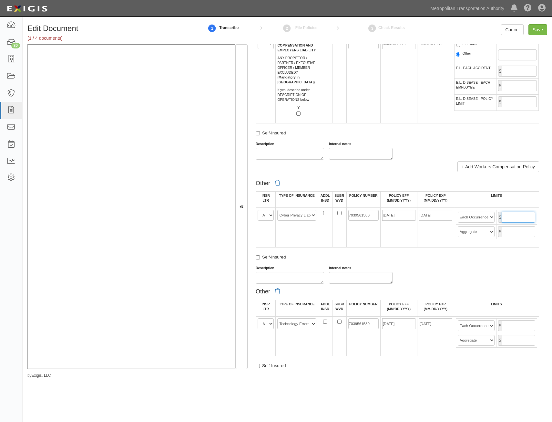
click at [522, 219] on input "text" at bounding box center [519, 216] width 34 height 11
type input "5,000,000"
drag, startPoint x: 516, startPoint y: 229, endPoint x: 512, endPoint y: 233, distance: 5.0
click at [516, 229] on input "text" at bounding box center [519, 231] width 34 height 11
type input "5,000,000"
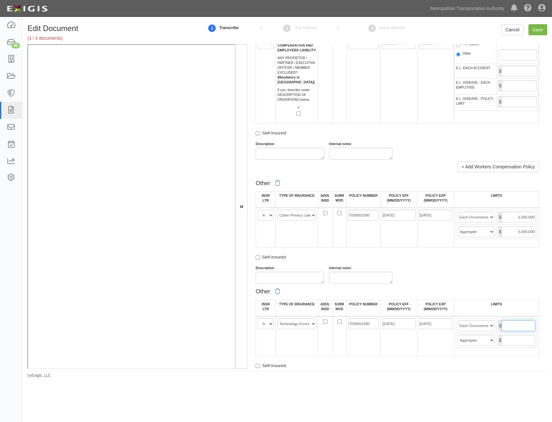
click at [512, 328] on input "text" at bounding box center [519, 325] width 34 height 11
type input "5,000,000"
click at [525, 343] on input "text" at bounding box center [519, 339] width 34 height 11
type input "5,000,000"
click at [528, 268] on div "Description Internal notes" at bounding box center [397, 274] width 293 height 18
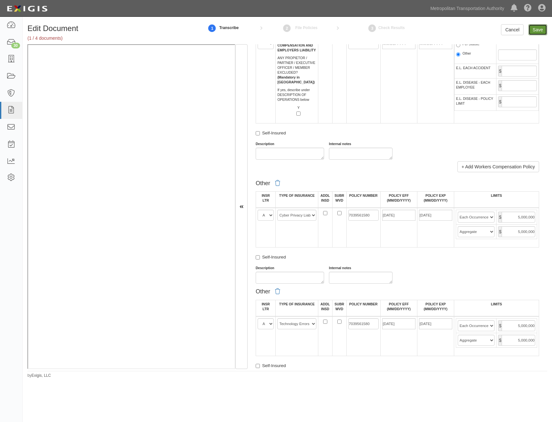
click at [541, 31] on input "Save" at bounding box center [537, 29] width 19 height 11
type input "1000000"
type input "2000000"
type input "1000000"
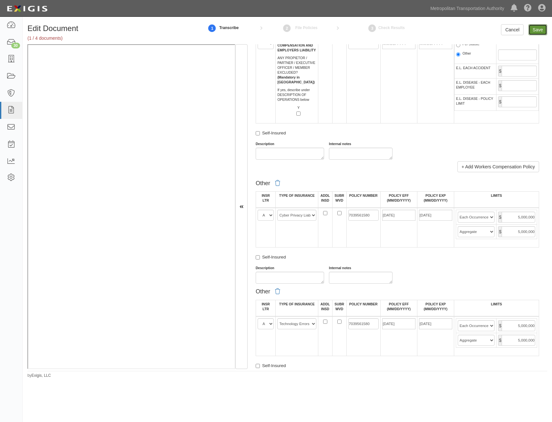
type input "4000000"
type input "5000000"
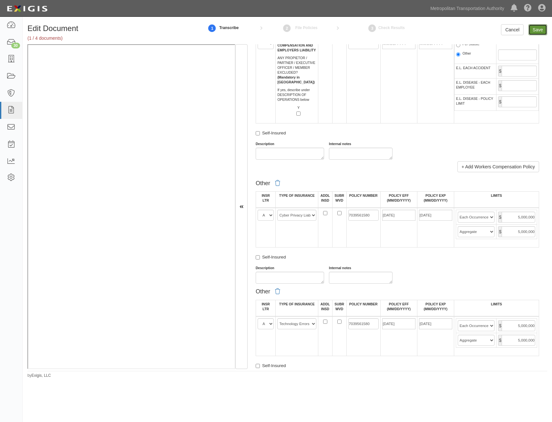
type input "5000000"
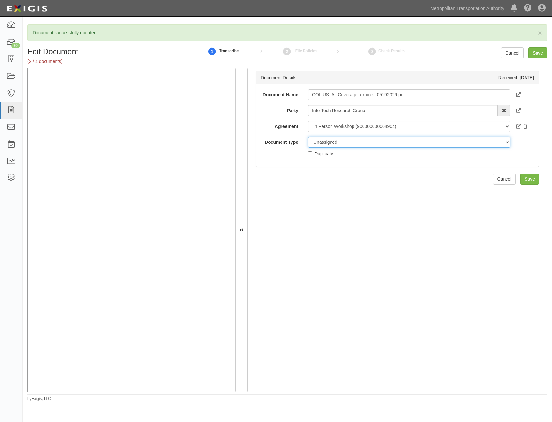
click at [377, 142] on select "Unassigned Binder Cancellation Notice Certificate Contract Endorsement Insuranc…" at bounding box center [409, 142] width 202 height 11
select select "JunkDetail"
click at [308, 137] on select "Unassigned Binder Cancellation Notice Certificate Contract Endorsement Insuranc…" at bounding box center [409, 142] width 202 height 11
click at [523, 181] on input "Save" at bounding box center [529, 178] width 19 height 11
click at [327, 156] on div "Duplicate" at bounding box center [323, 153] width 19 height 7
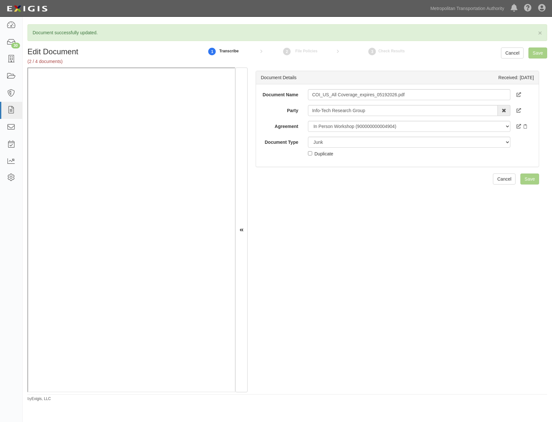
click at [312, 155] on input "Duplicate" at bounding box center [310, 153] width 4 height 4
checkbox input "true"
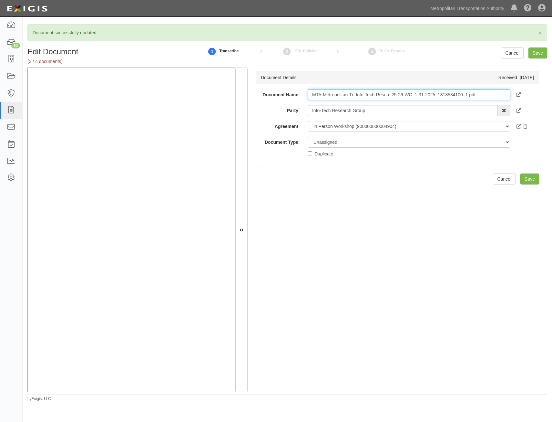
click at [436, 94] on input "MTA-Metropolitan-Tr_Info-Tech-Resea_25-26-WC_1-31-2025_1318584100_1.pdf" at bounding box center [409, 94] width 202 height 11
type input "COI"
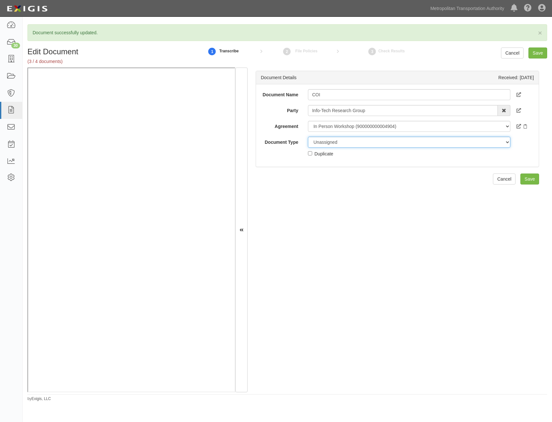
click at [418, 142] on select "Unassigned Binder Cancellation Notice Certificate Contract Endorsement Insuranc…" at bounding box center [409, 142] width 202 height 11
select select "CertificateDetail"
click at [308, 137] on select "Unassigned Binder Cancellation Notice Certificate Contract Endorsement Insuranc…" at bounding box center [409, 142] width 202 height 11
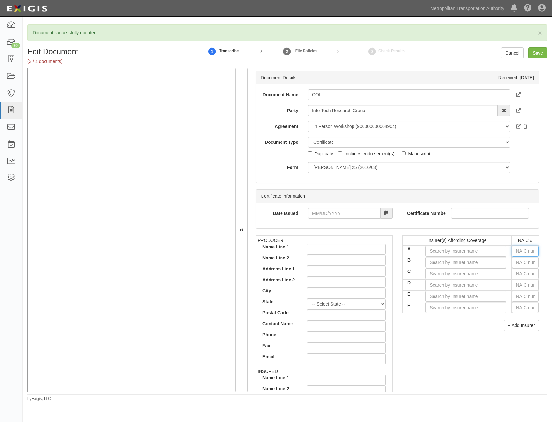
click at [525, 250] on input "text" at bounding box center [525, 250] width 27 height 11
type input "25674"
click at [519, 259] on input "text" at bounding box center [525, 262] width 27 height 11
click at [525, 245] on input "text" at bounding box center [525, 250] width 27 height 11
type input "51411"
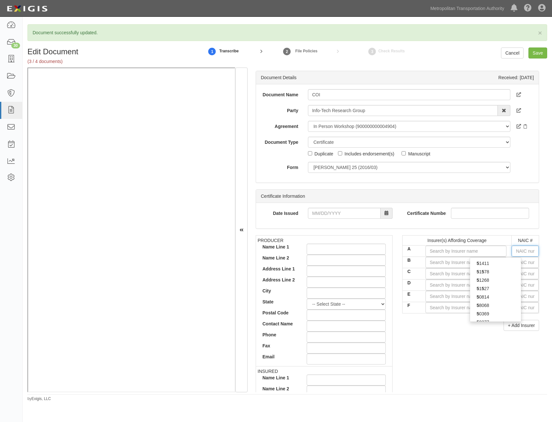
type input "5"
type input "56"
type input "51411"
type input "5"
type input "25232"
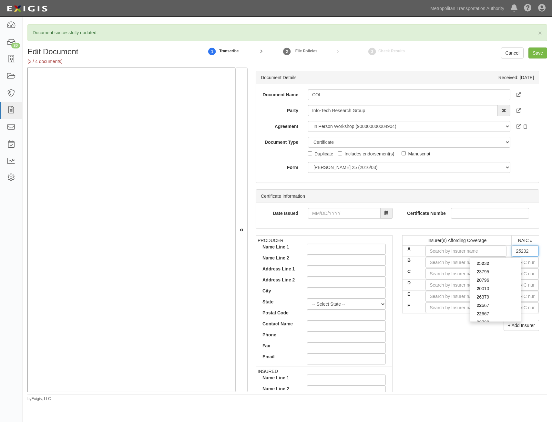
type input "25"
type input "25615"
type input "256"
type input "25674"
type input "2567"
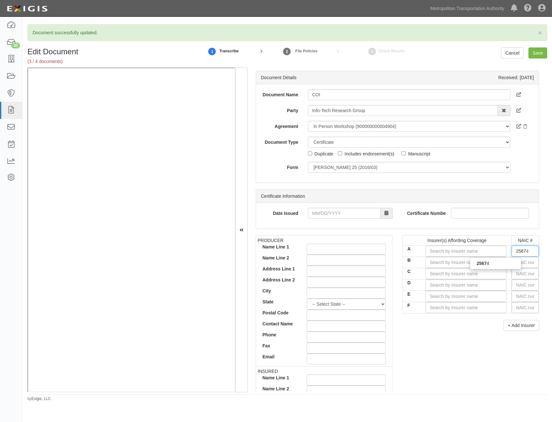
type input "25674"
click at [504, 266] on div "25674" at bounding box center [495, 263] width 51 height 8
type input "Travelers Property Casualty Co of Amer (A++ XV Rating)"
type input "25674"
click at [457, 332] on div "Insurer(s) Affording Coverage NAIC # A Travelers Property Casualty Co of Amer (…" at bounding box center [470, 285] width 147 height 100
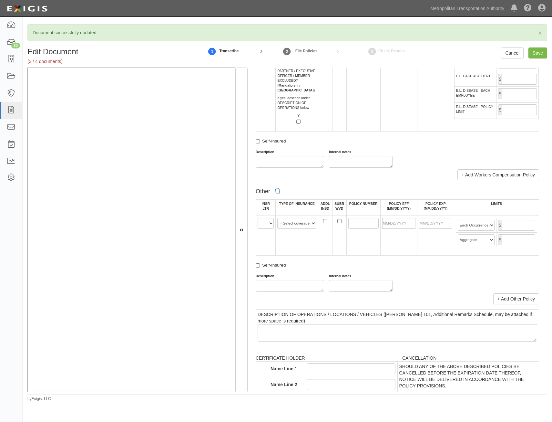
drag, startPoint x: 406, startPoint y: 220, endPoint x: 400, endPoint y: 309, distance: 88.4
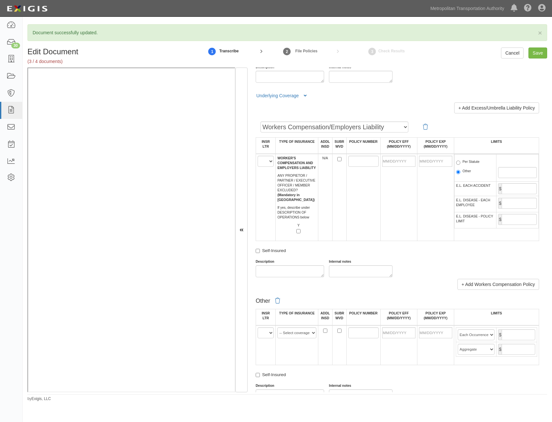
scroll to position [921, 0]
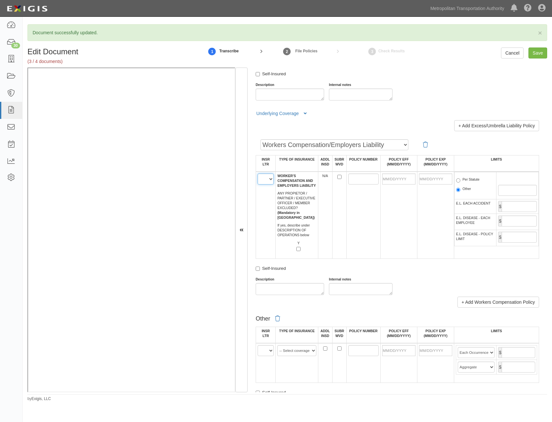
click at [270, 179] on select "A B C D E F" at bounding box center [266, 178] width 16 height 11
select select "A"
click at [258, 173] on select "A B C D E F" at bounding box center [266, 178] width 16 height 11
click at [353, 238] on td at bounding box center [363, 214] width 34 height 87
click at [353, 179] on input "POLICY NUMBER" at bounding box center [363, 178] width 30 height 11
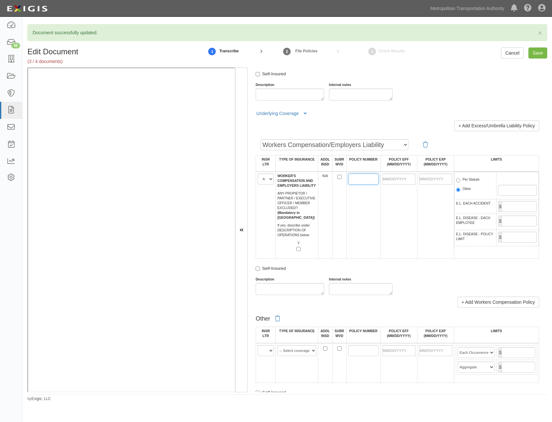
paste input "UB1N522742"
type input "UB1N522742"
click at [406, 180] on input "POLICY EFF (MM/DD/YYYY)" at bounding box center [398, 178] width 33 height 11
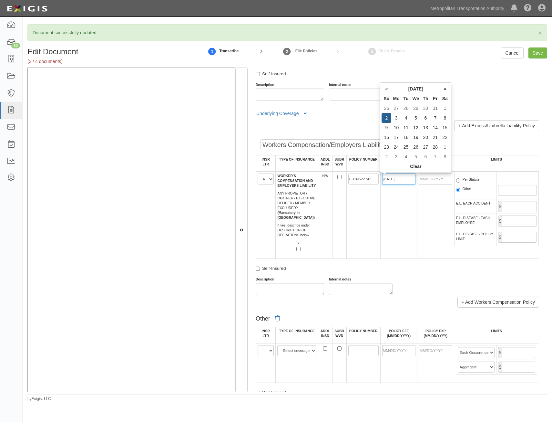
type input "[DATE]"
click at [363, 225] on td "UB1N522742" at bounding box center [363, 214] width 34 height 87
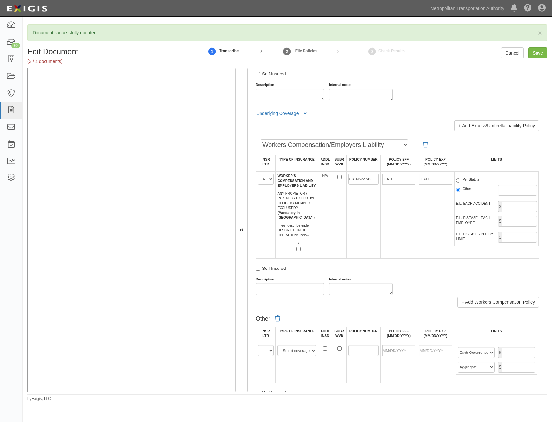
click at [471, 179] on label "Per Statute" at bounding box center [468, 180] width 24 height 6
click at [460, 179] on input "Per Statute" at bounding box center [458, 180] width 4 height 4
radio input "true"
click at [517, 212] on td "$" at bounding box center [517, 206] width 42 height 15
click at [516, 211] on input "E.L. EACH ACCIDENT" at bounding box center [519, 206] width 35 height 11
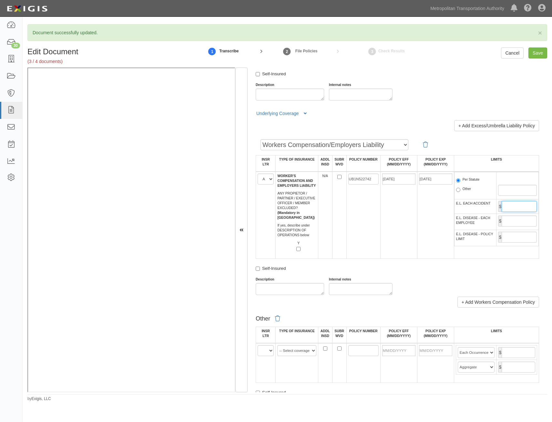
type input "1,000,000"
click at [512, 224] on input "E.L. DISEASE - EACH EMPLOYEE" at bounding box center [519, 220] width 35 height 11
type input "1,000,000"
click at [515, 234] on input "E.L. DISEASE - POLICY LIMIT" at bounding box center [519, 236] width 35 height 11
type input "1,000,000"
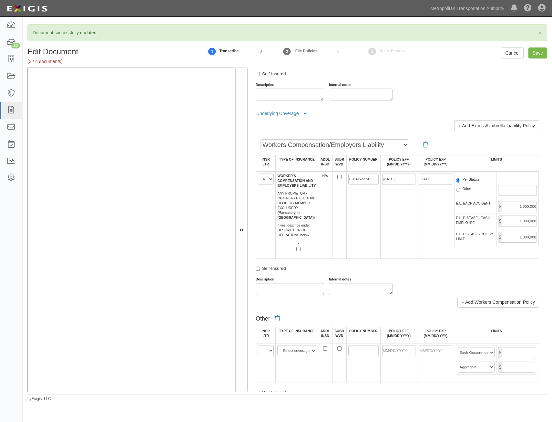
click at [389, 233] on td "02/02/2025" at bounding box center [398, 214] width 37 height 87
click at [535, 52] on input "Save" at bounding box center [537, 52] width 19 height 11
type input "1000000"
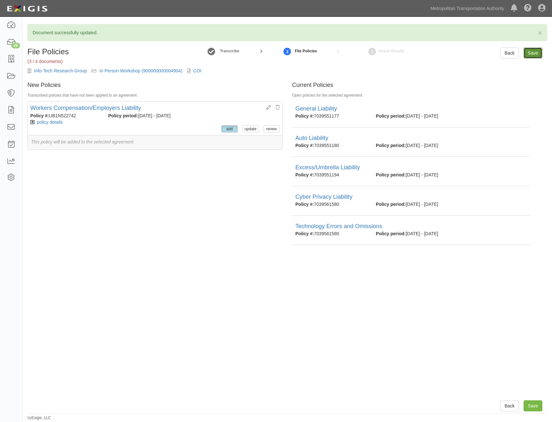
click at [528, 56] on input "Save" at bounding box center [533, 52] width 19 height 11
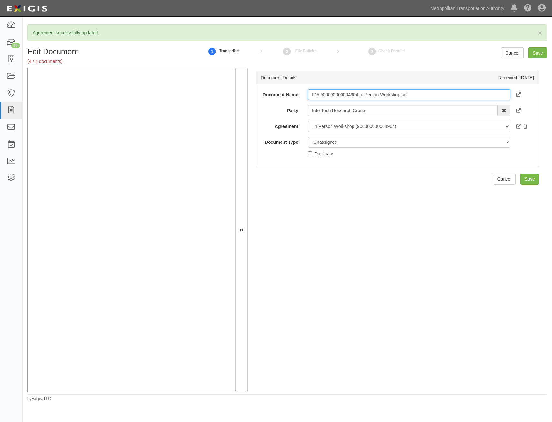
click at [442, 96] on input "ID# 900000000004904 In Person Workshop.pdf" at bounding box center [409, 94] width 202 height 11
type input "O"
type input "Insurance Requirements"
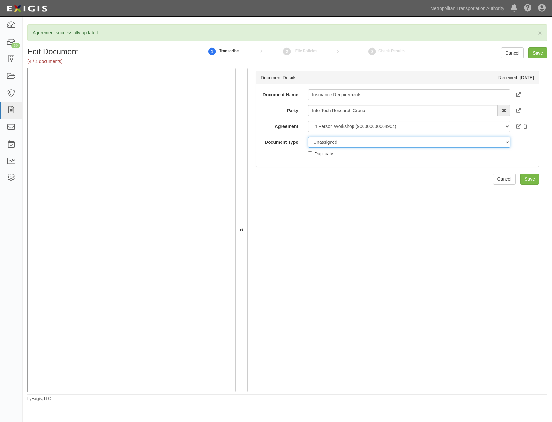
drag, startPoint x: 410, startPoint y: 140, endPoint x: 409, endPoint y: 144, distance: 3.9
click at [410, 140] on select "Unassigned Binder Cancellation Notice Certificate Contract Endorsement Insuranc…" at bounding box center [409, 142] width 202 height 11
select select "RequirementDetail"
click at [308, 137] on select "Unassigned Binder Cancellation Notice Certificate Contract Endorsement Insuranc…" at bounding box center [409, 142] width 202 height 11
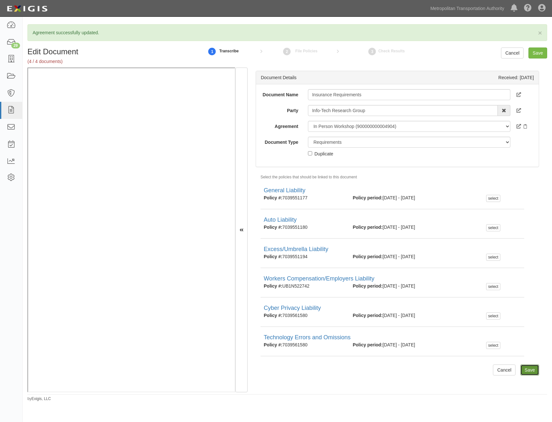
click at [524, 372] on input "Save" at bounding box center [529, 369] width 19 height 11
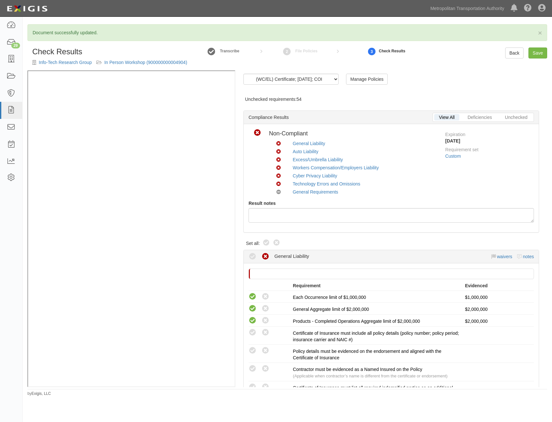
click at [267, 242] on icon at bounding box center [266, 243] width 8 height 8
radio input "true"
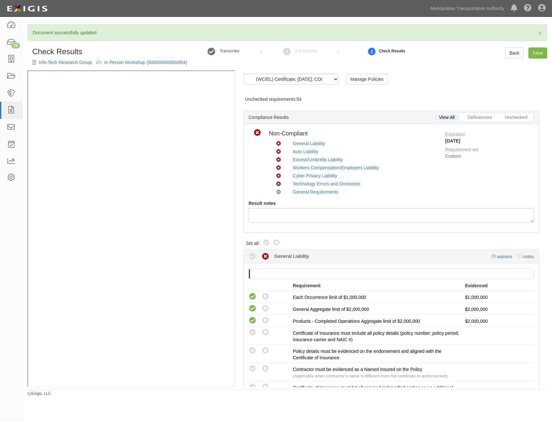
radio input "true"
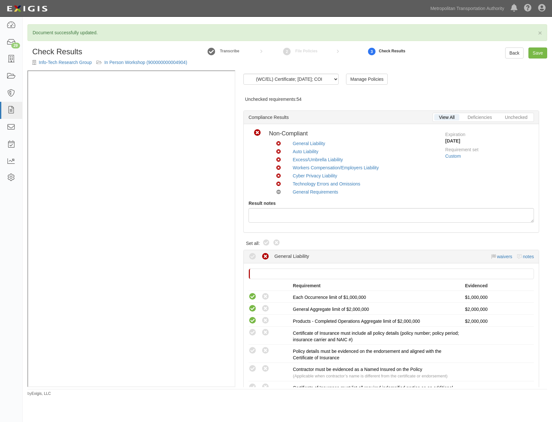
radio input "true"
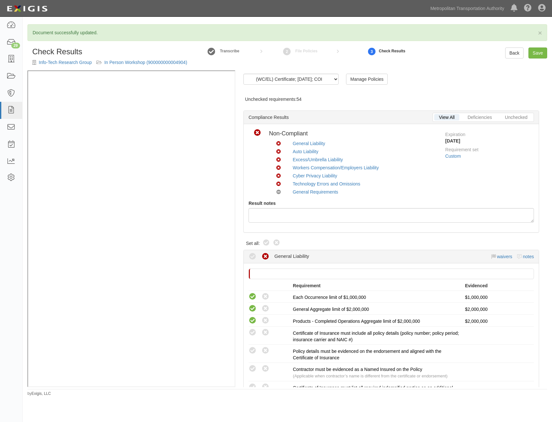
radio input "true"
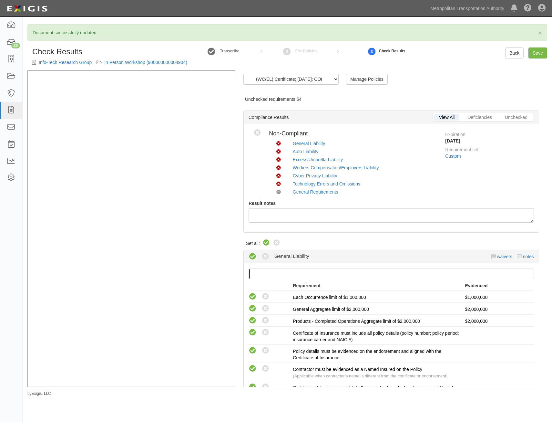
radio input "true"
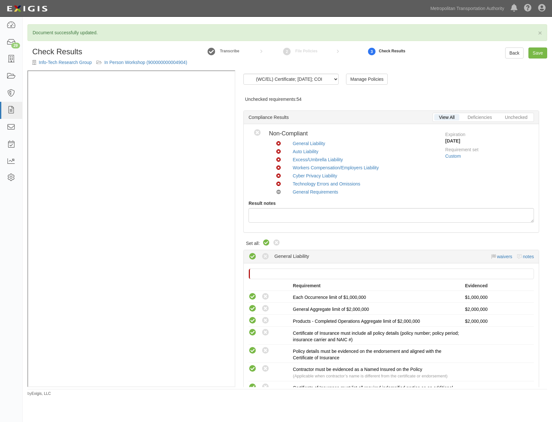
radio input "true"
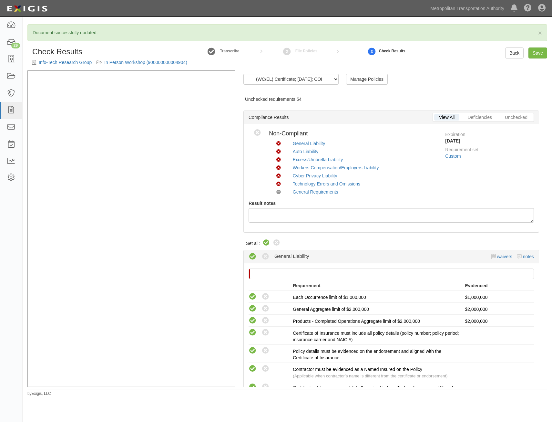
radio input "true"
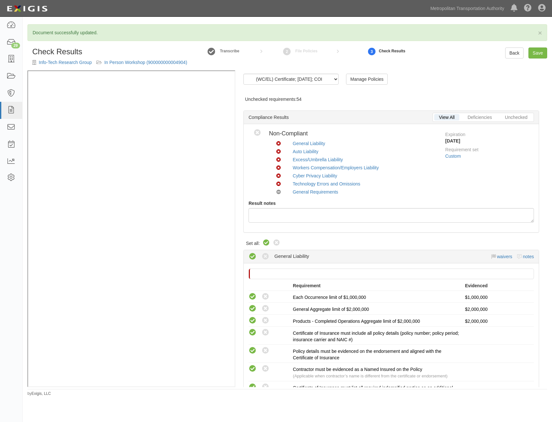
radio input "true"
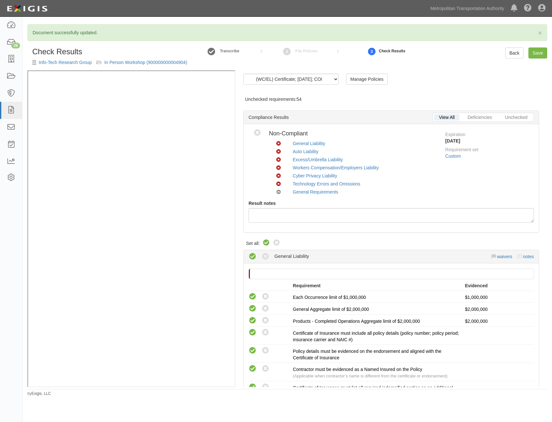
radio input "true"
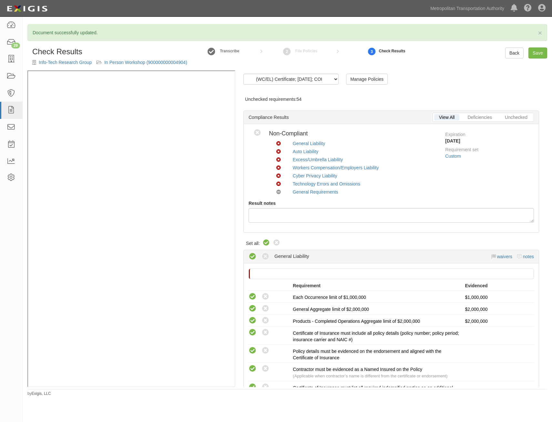
radio input "true"
radio input "false"
radio input "true"
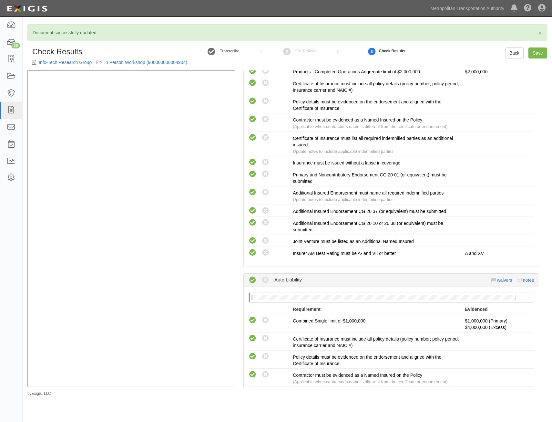
scroll to position [1317, 0]
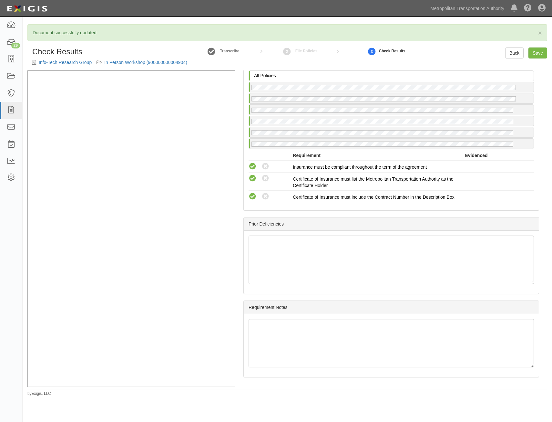
drag, startPoint x: 408, startPoint y: 161, endPoint x: 402, endPoint y: 291, distance: 130.9
click at [537, 52] on link "Save" at bounding box center [537, 52] width 19 height 11
radio input "true"
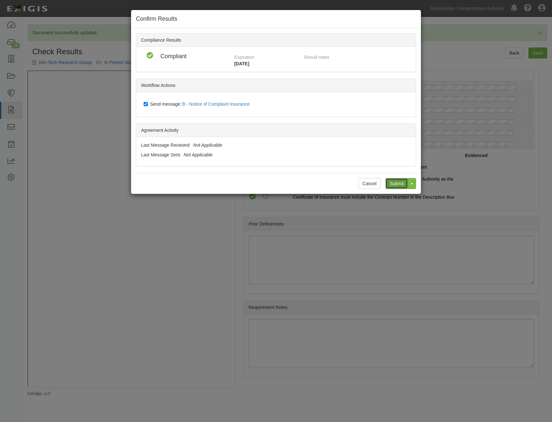
click at [397, 183] on input "Submit" at bounding box center [396, 183] width 23 height 11
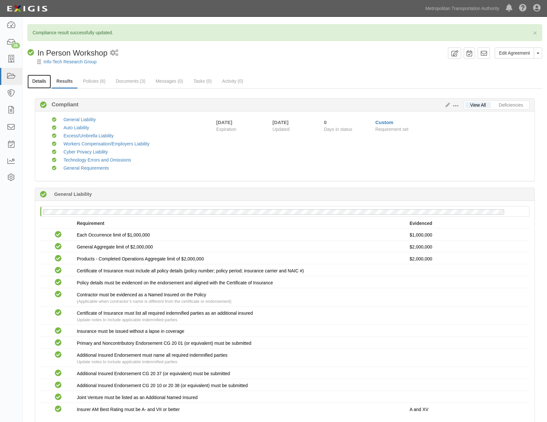
click at [42, 84] on link "Details" at bounding box center [39, 82] width 24 height 14
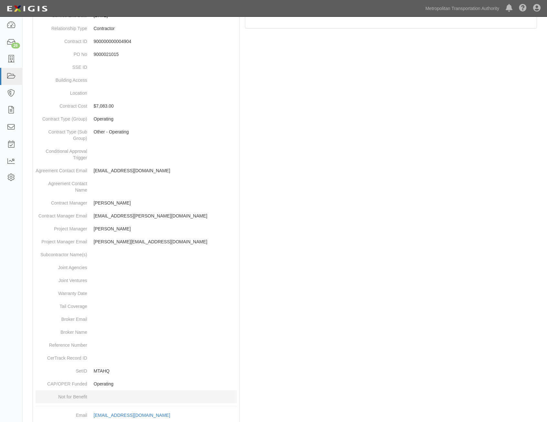
scroll to position [204, 0]
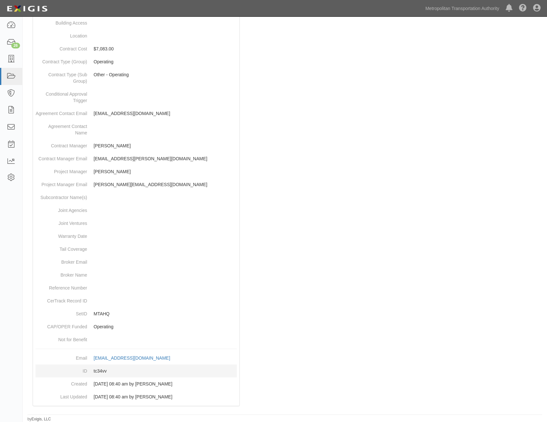
click at [102, 368] on dd "tc34vv" at bounding box center [136, 370] width 201 height 13
copy dd "tc34vv"
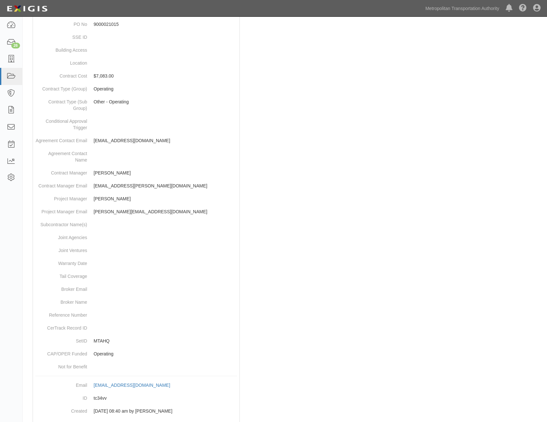
scroll to position [0, 0]
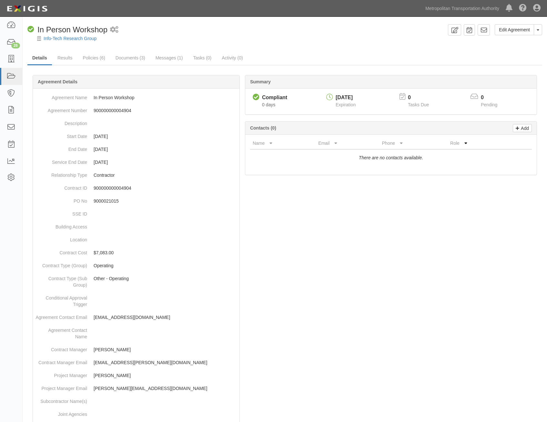
drag, startPoint x: 361, startPoint y: 293, endPoint x: 450, endPoint y: 45, distance: 263.2
click at [482, 27] on icon at bounding box center [484, 30] width 6 height 6
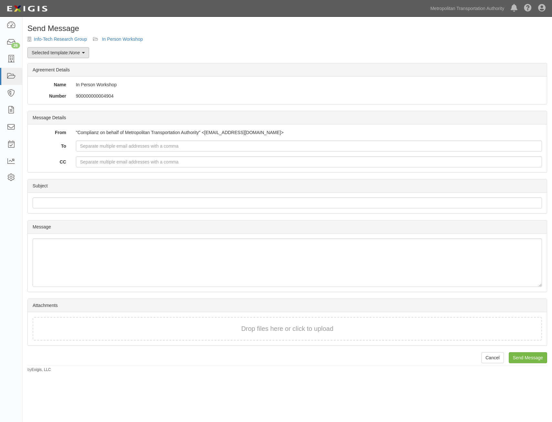
click at [66, 53] on link "Selected template: None" at bounding box center [58, 52] width 62 height 11
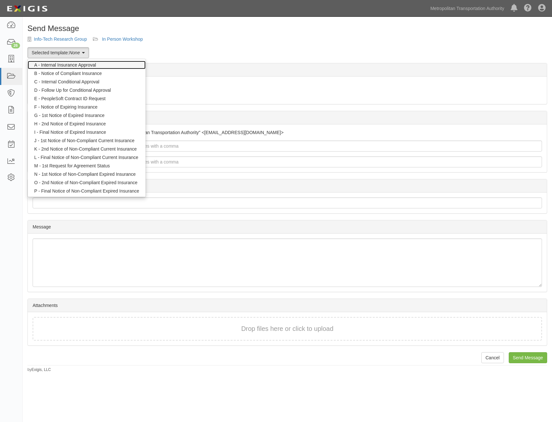
click at [90, 65] on link "A - Internal Insurance Approval" at bounding box center [87, 65] width 118 height 8
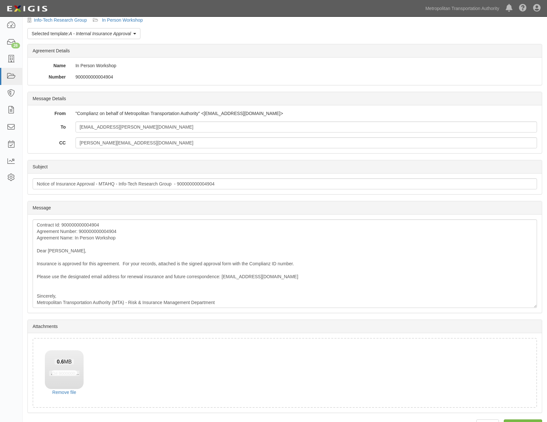
scroll to position [37, 0]
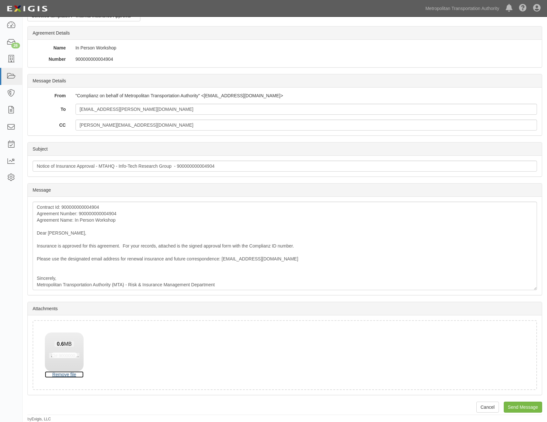
click at [68, 373] on link "Remove file" at bounding box center [64, 374] width 39 height 6
click at [519, 408] on input "Send Message" at bounding box center [523, 406] width 38 height 11
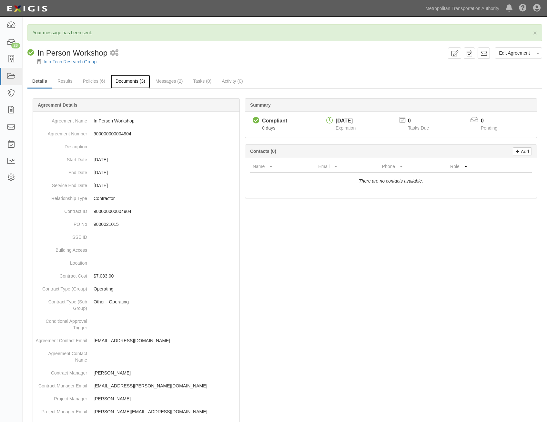
click at [143, 78] on link "Documents (3)" at bounding box center [130, 82] width 39 height 14
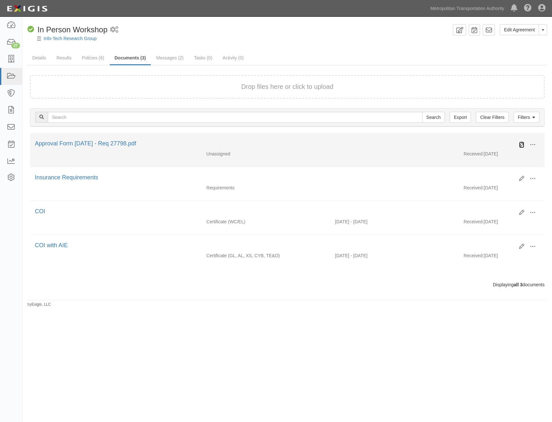
click at [520, 145] on icon at bounding box center [521, 144] width 5 height 5
click at [522, 146] on icon at bounding box center [521, 144] width 5 height 5
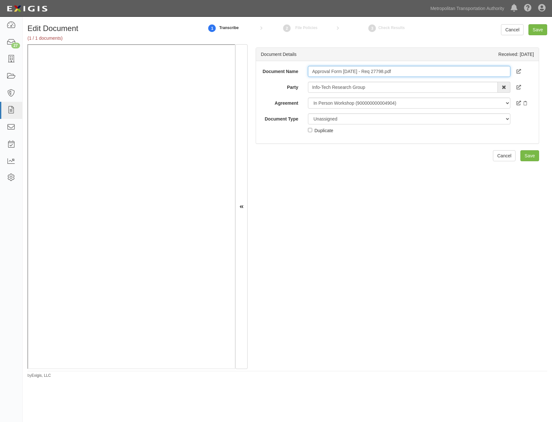
click at [388, 72] on input "Approval Form [DATE] - Req 27798.pdf" at bounding box center [409, 71] width 202 height 11
type input "Approval Form"
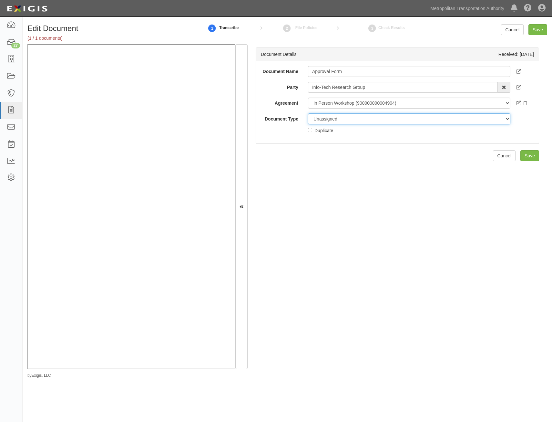
click at [391, 119] on select "Unassigned Binder Cancellation Notice Certificate Contract Endorsement Insuranc…" at bounding box center [409, 118] width 202 height 11
select select "OtherDetail"
click at [308, 113] on select "Unassigned Binder Cancellation Notice Certificate Contract Endorsement Insuranc…" at bounding box center [409, 118] width 202 height 11
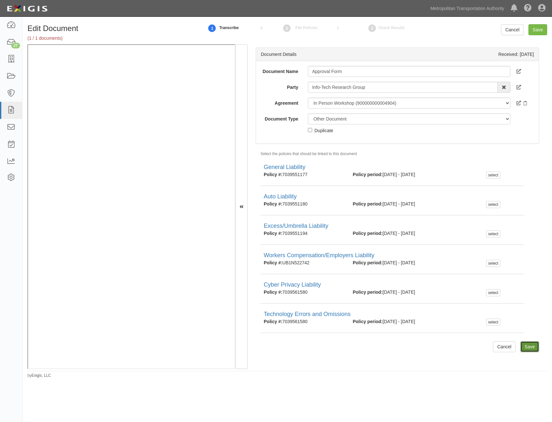
click at [521, 344] on input "Save" at bounding box center [529, 346] width 19 height 11
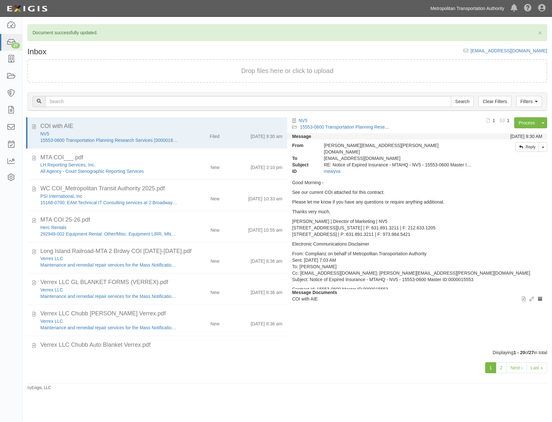
click at [483, 11] on link "Metropolitan Transportation Authority" at bounding box center [467, 8] width 80 height 13
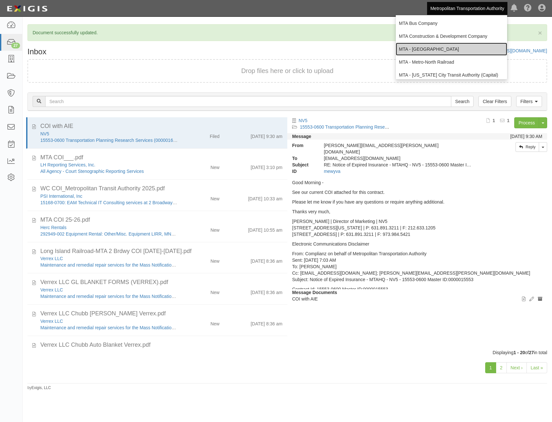
click at [467, 47] on link "MTA - [GEOGRAPHIC_DATA]" at bounding box center [451, 49] width 111 height 13
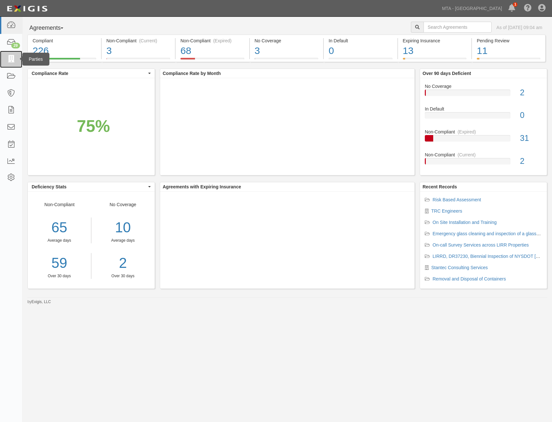
click at [11, 61] on icon at bounding box center [10, 59] width 9 height 7
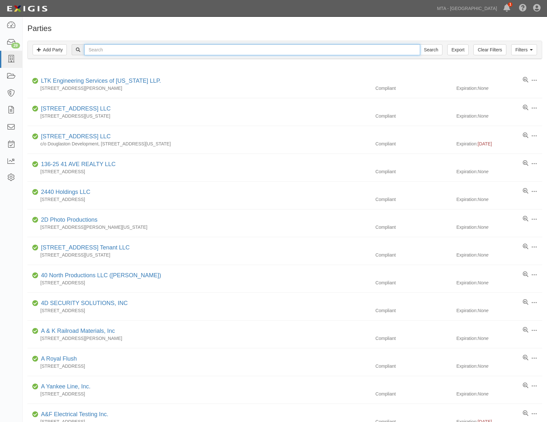
drag, startPoint x: 0, startPoint y: 0, endPoint x: 206, endPoint y: 50, distance: 211.9
click at [206, 50] on input "text" at bounding box center [252, 49] width 336 height 11
type input "seele"
click at [420, 44] on input "Search" at bounding box center [431, 49] width 23 height 11
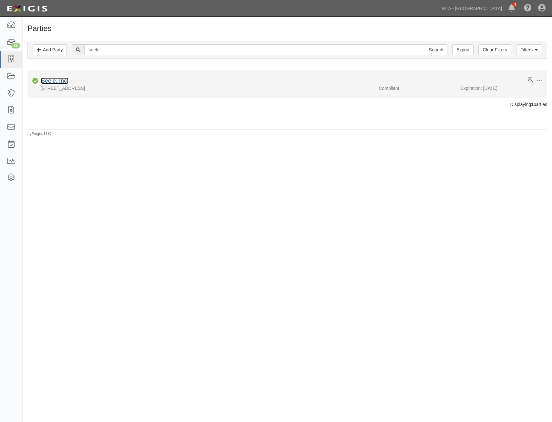
click at [57, 81] on link "Seele, Inc." at bounding box center [54, 80] width 27 height 6
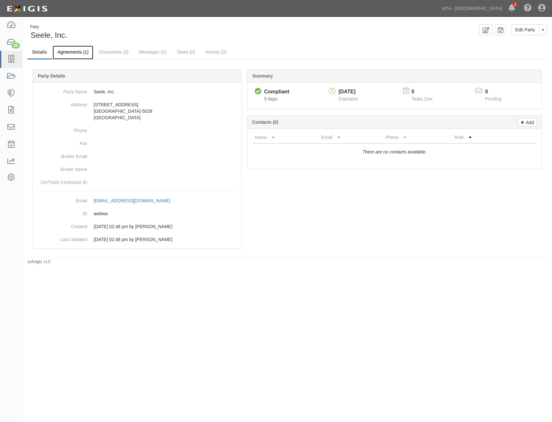
click at [67, 53] on link "Agreements (1)" at bounding box center [73, 53] width 41 height 14
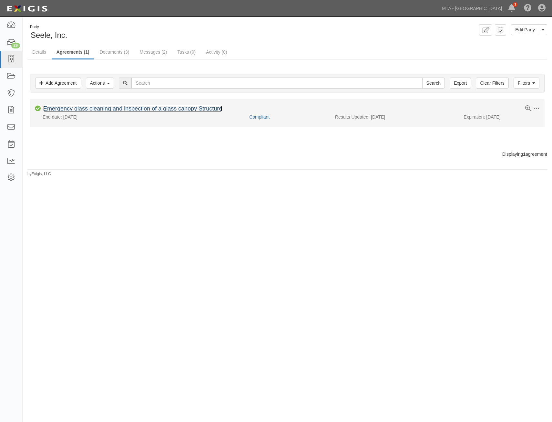
click at [154, 107] on link "Emergency glass cleaning and inspection of a glass canopy Structure" at bounding box center [132, 108] width 179 height 6
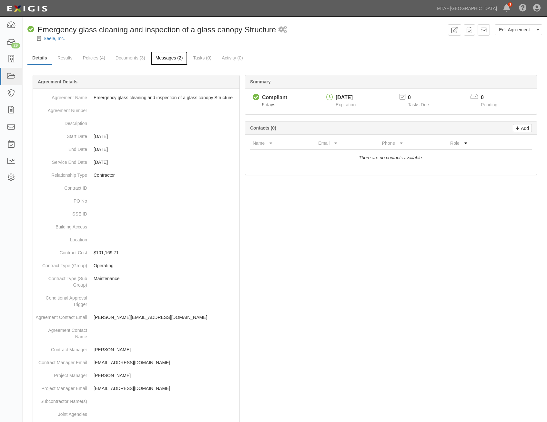
click at [157, 63] on link "Messages (2)" at bounding box center [169, 58] width 37 height 14
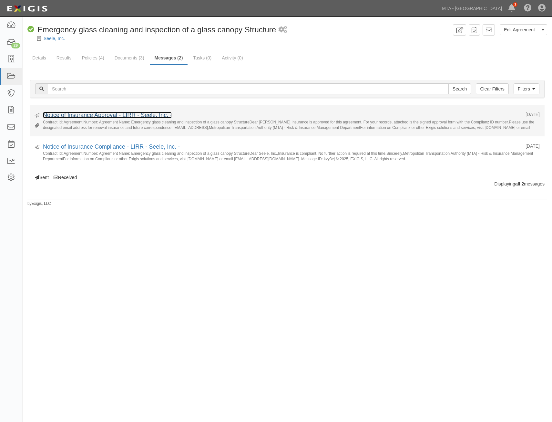
click at [153, 115] on link "Notice of Insurance Approval - LIRR - Seele, Inc. -" at bounding box center [107, 115] width 129 height 6
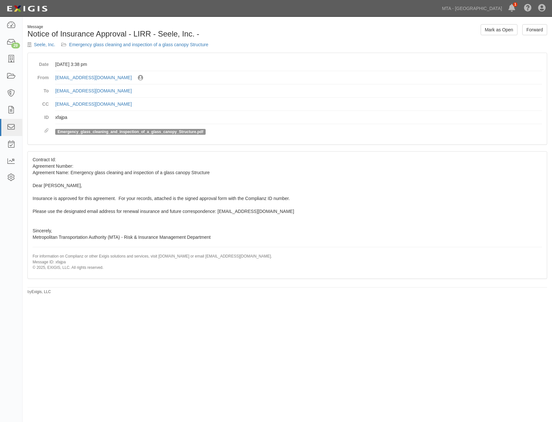
click at [158, 135] on span "Emergency_glass_cleaning_and_inspection_of_a_glass_canopy_Structure.pdf" at bounding box center [130, 132] width 150 height 6
click at [160, 132] on link "Emergency_glass_cleaning_and_inspection_of_a_glass_canopy_Structure.pdf" at bounding box center [130, 131] width 146 height 5
click at [140, 45] on link "Emergency glass cleaning and inspection of a glass canopy Structure" at bounding box center [138, 44] width 139 height 5
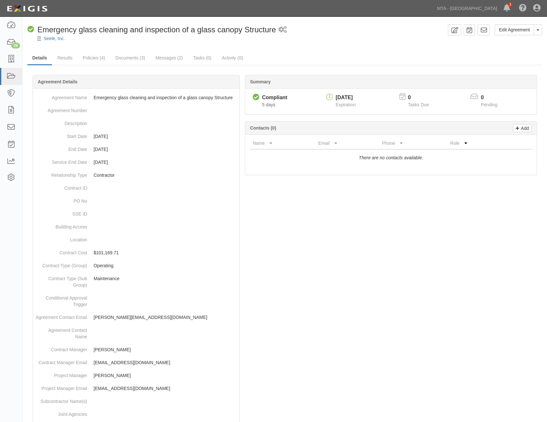
click at [129, 65] on div "Summary Compliant Compliant 5 days [DATE] Expiration 0 Tasks Due 0 Pending Add …" at bounding box center [284, 74] width 515 height 19
click at [134, 59] on link "Documents (3)" at bounding box center [130, 58] width 39 height 14
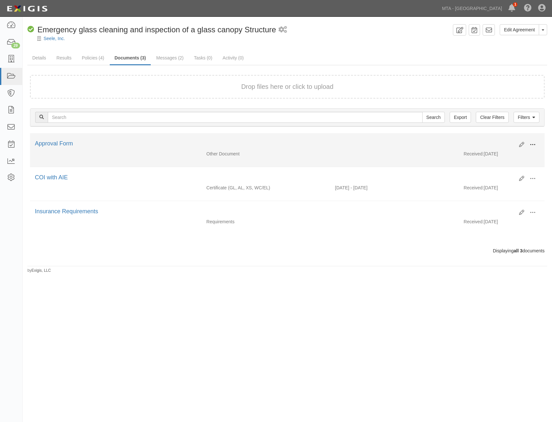
click at [531, 144] on span at bounding box center [533, 145] width 6 height 6
click at [500, 150] on link "View" at bounding box center [501, 154] width 51 height 12
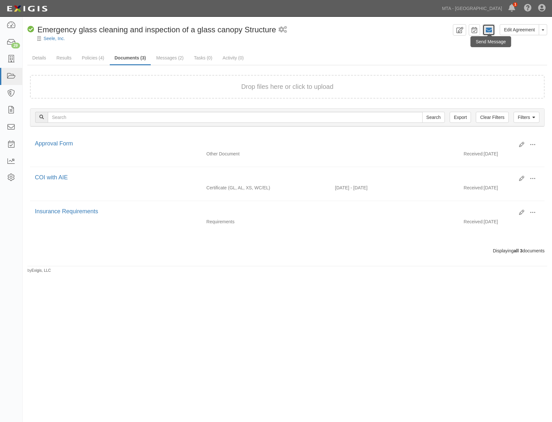
click at [494, 28] on link at bounding box center [489, 29] width 12 height 11
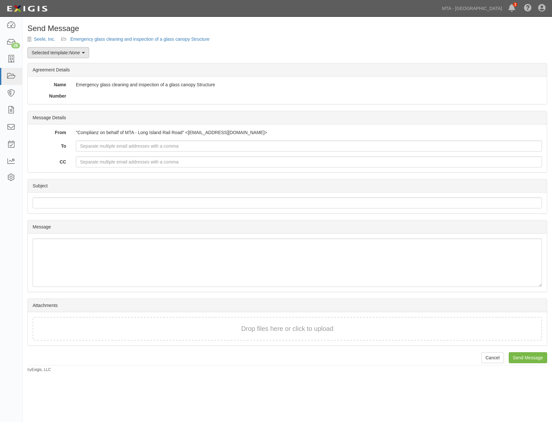
click at [83, 55] on link "Selected template: None" at bounding box center [58, 52] width 62 height 11
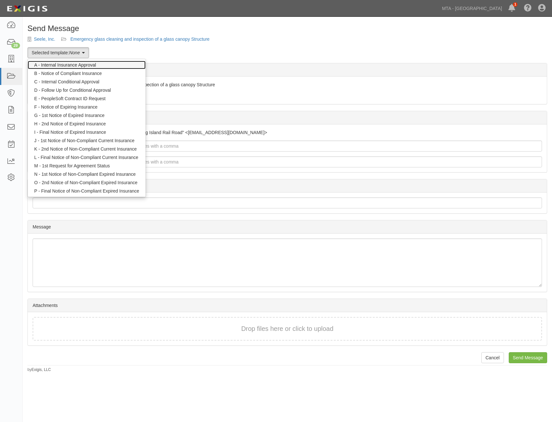
click at [91, 68] on link "A - Internal Insurance Approval" at bounding box center [87, 65] width 118 height 8
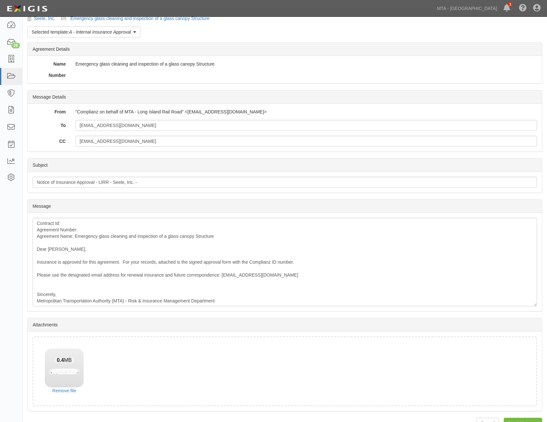
scroll to position [37, 0]
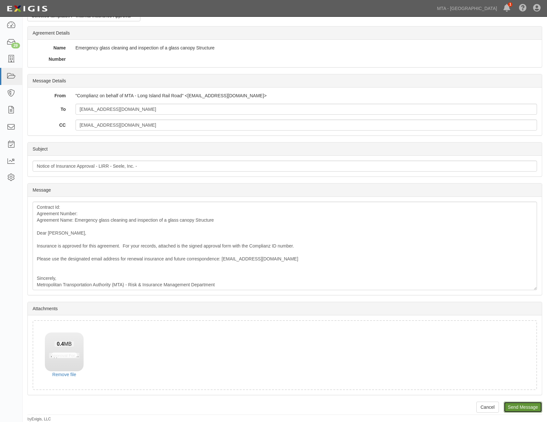
click at [530, 403] on input "Send Message" at bounding box center [523, 406] width 38 height 11
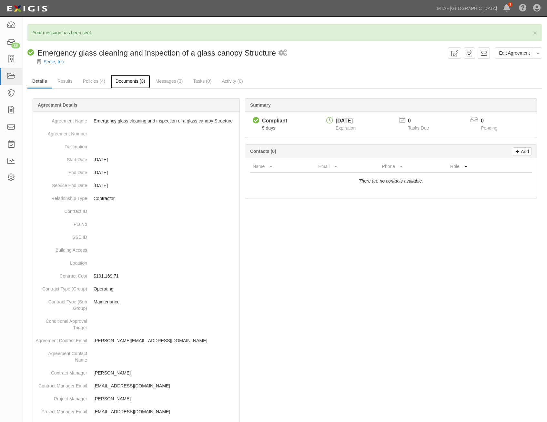
click at [141, 82] on link "Documents (3)" at bounding box center [130, 82] width 39 height 14
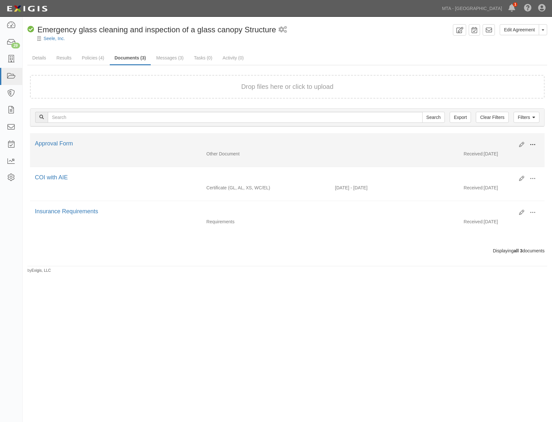
click at [532, 144] on span at bounding box center [533, 145] width 6 height 6
click at [511, 178] on link "Archive" at bounding box center [501, 178] width 51 height 12
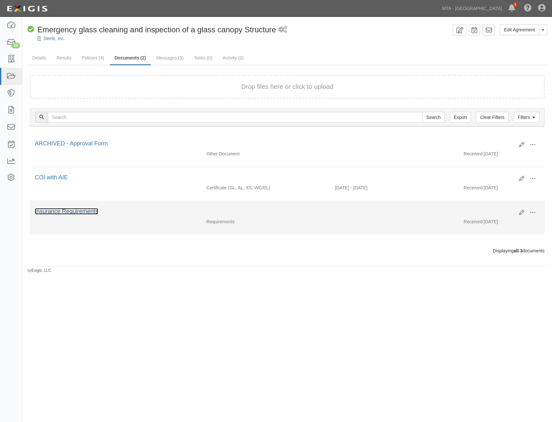
click at [85, 213] on link "Insurance Requirements" at bounding box center [66, 211] width 63 height 6
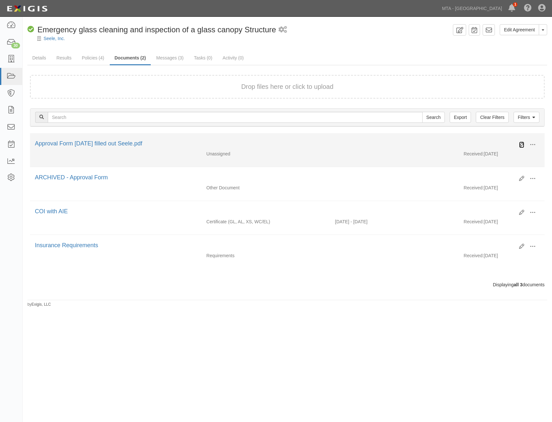
click at [521, 145] on icon at bounding box center [521, 144] width 5 height 5
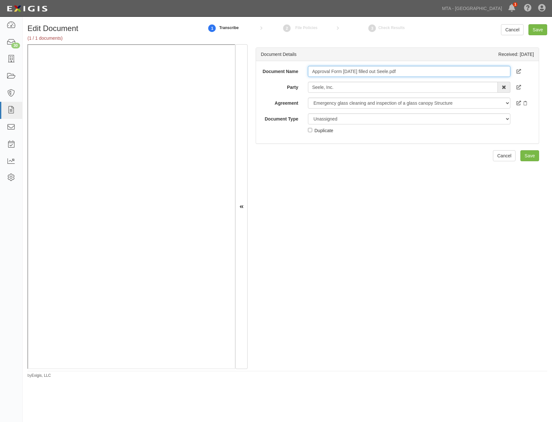
click at [407, 74] on input "Approval Form [DATE] filled out Seele.pdf" at bounding box center [409, 71] width 202 height 11
type input "Approval Form"
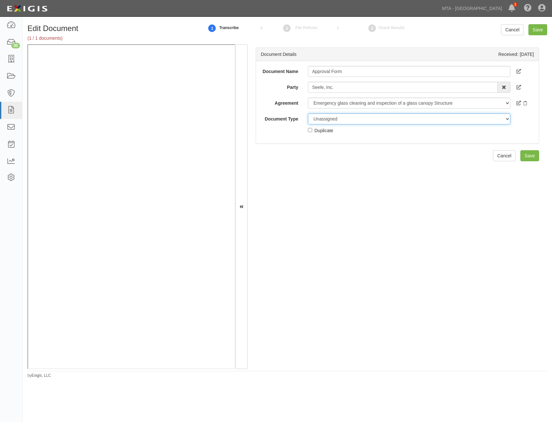
drag, startPoint x: 393, startPoint y: 120, endPoint x: 391, endPoint y: 124, distance: 3.9
click at [393, 120] on select "Unassigned Binder Cancellation Notice Certificate Contract Endorsement Insuranc…" at bounding box center [409, 118] width 202 height 11
select select "OtherDetail"
click at [308, 113] on select "Unassigned Binder Cancellation Notice Certificate Contract Endorsement Insuranc…" at bounding box center [409, 118] width 202 height 11
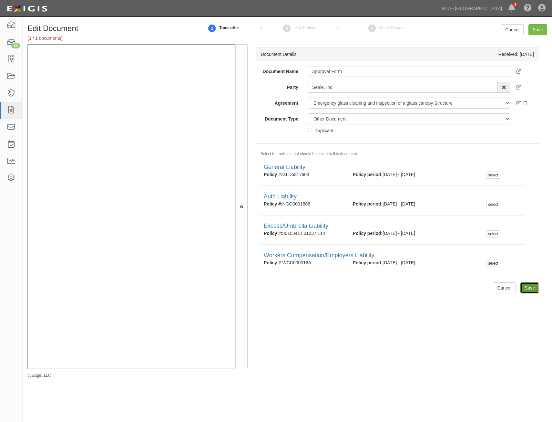
click at [523, 292] on input "Save" at bounding box center [529, 287] width 19 height 11
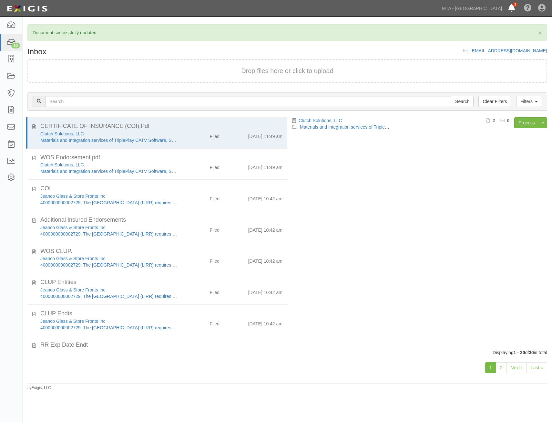
click at [509, 12] on icon at bounding box center [511, 9] width 7 height 8
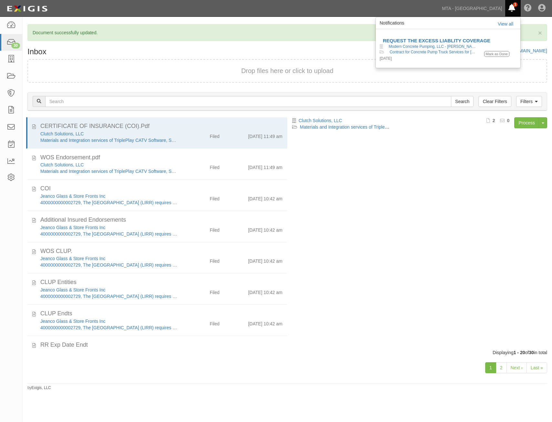
click at [333, 40] on div "× Document successfully updated." at bounding box center [287, 32] width 520 height 17
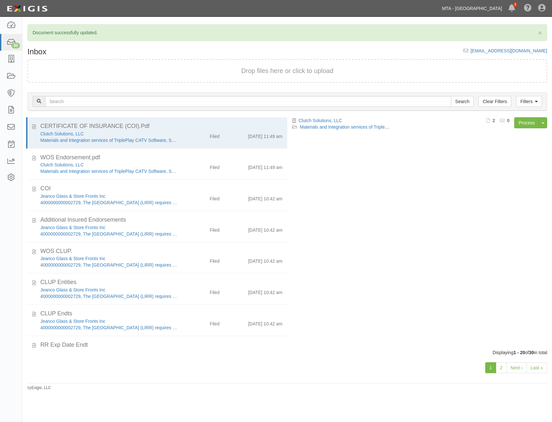
click at [472, 9] on link "MTA - [GEOGRAPHIC_DATA]" at bounding box center [472, 8] width 66 height 13
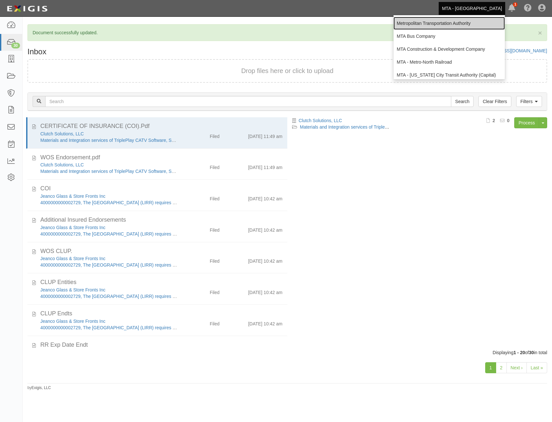
click at [453, 22] on link "Metropolitan Transportation Authority" at bounding box center [448, 23] width 111 height 13
